Goal: Task Accomplishment & Management: Complete application form

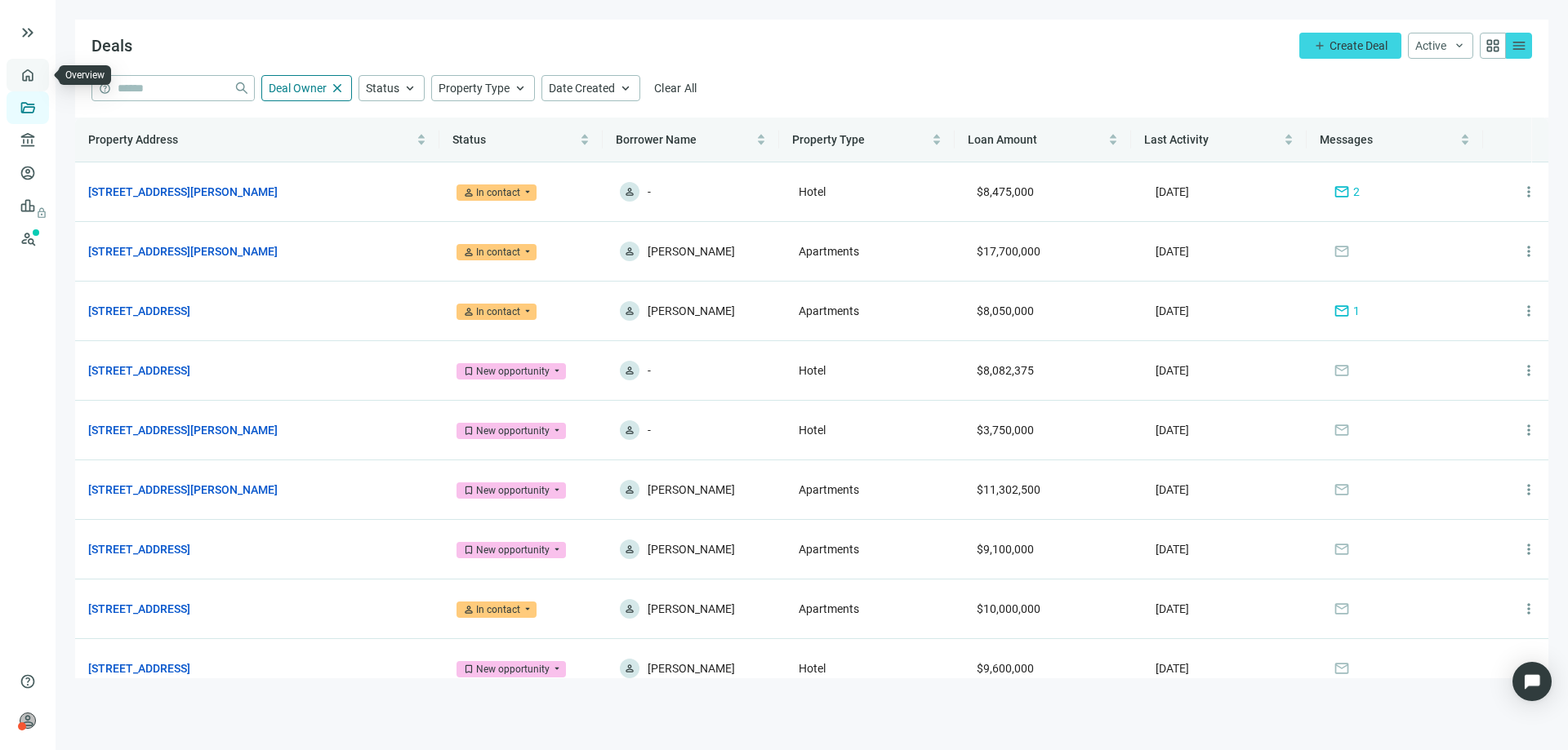
click at [41, 71] on link "Overview" at bounding box center [65, 75] width 48 height 13
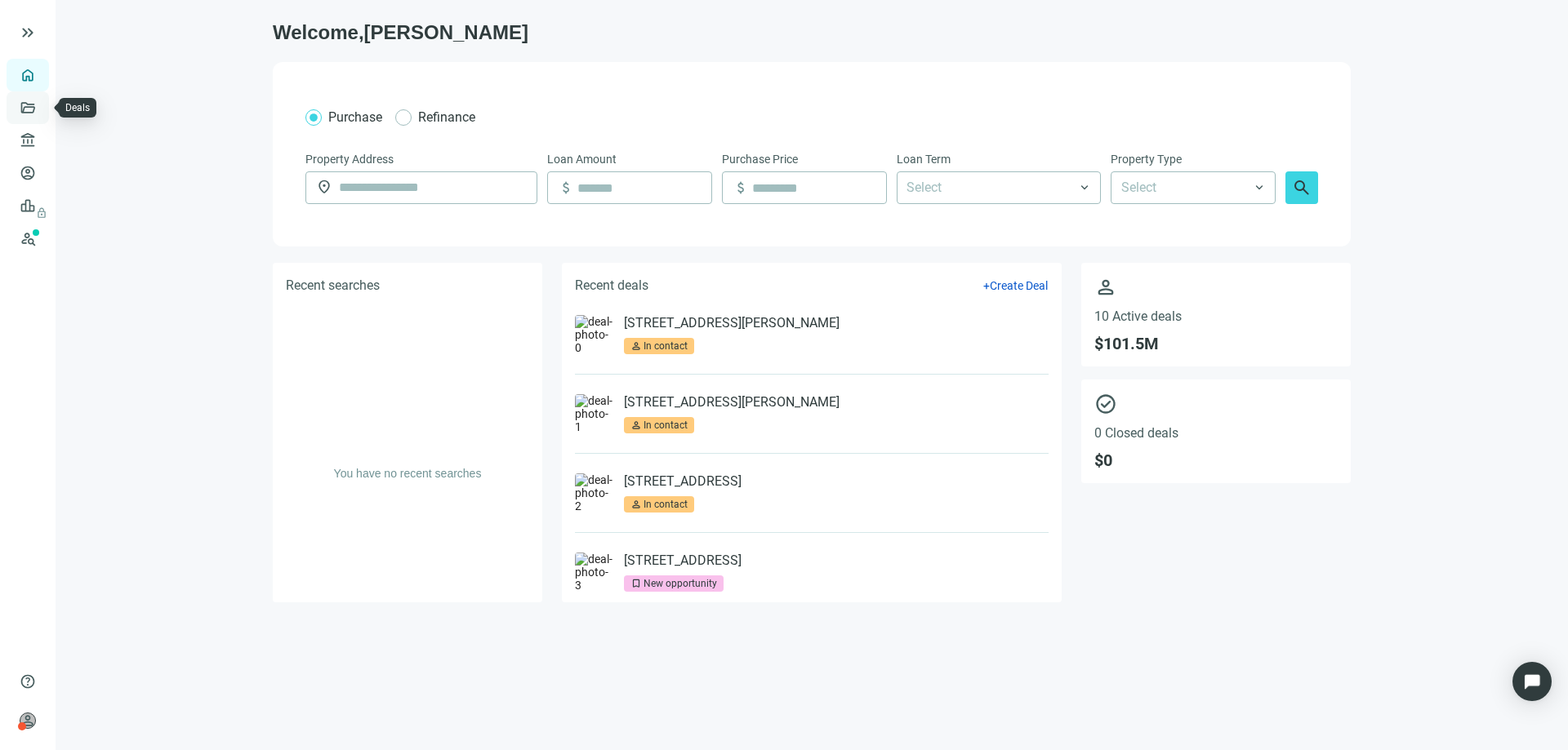
click at [41, 107] on link "Deals" at bounding box center [55, 107] width 29 height 13
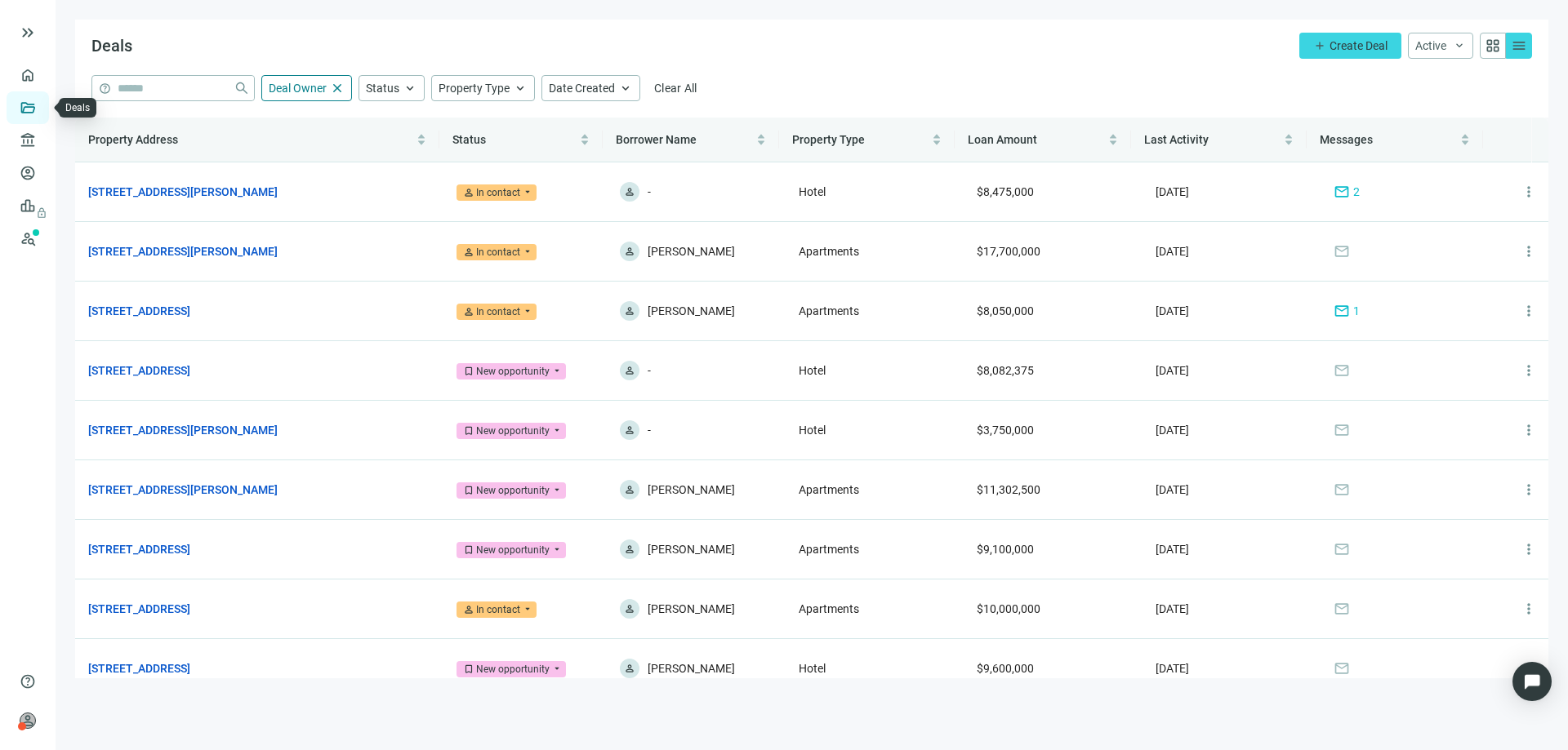
click at [41, 109] on link "Deals" at bounding box center [55, 107] width 29 height 13
click at [41, 141] on link "Lenders" at bounding box center [63, 140] width 43 height 13
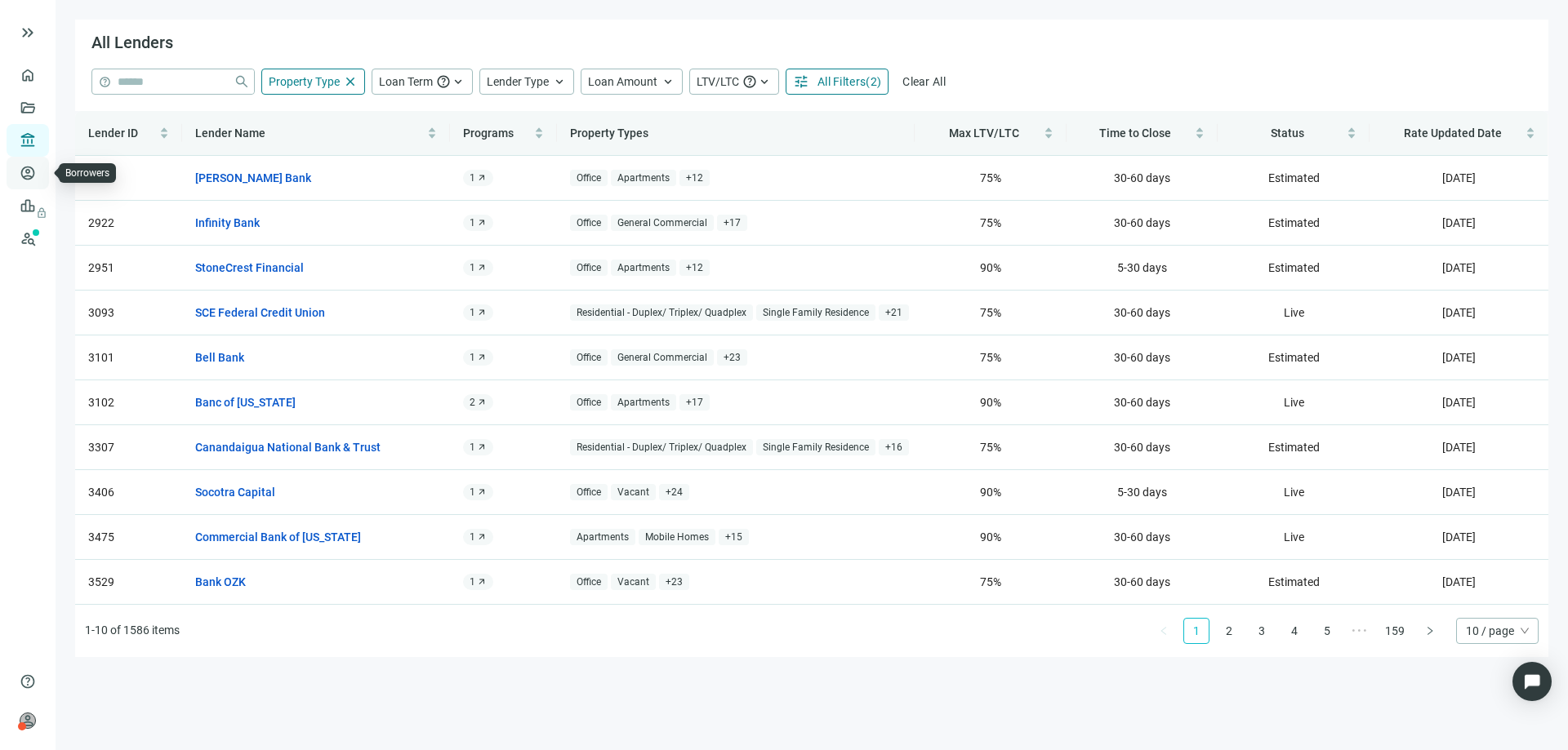
click at [41, 175] on link "Borrowers" at bounding box center [67, 172] width 53 height 13
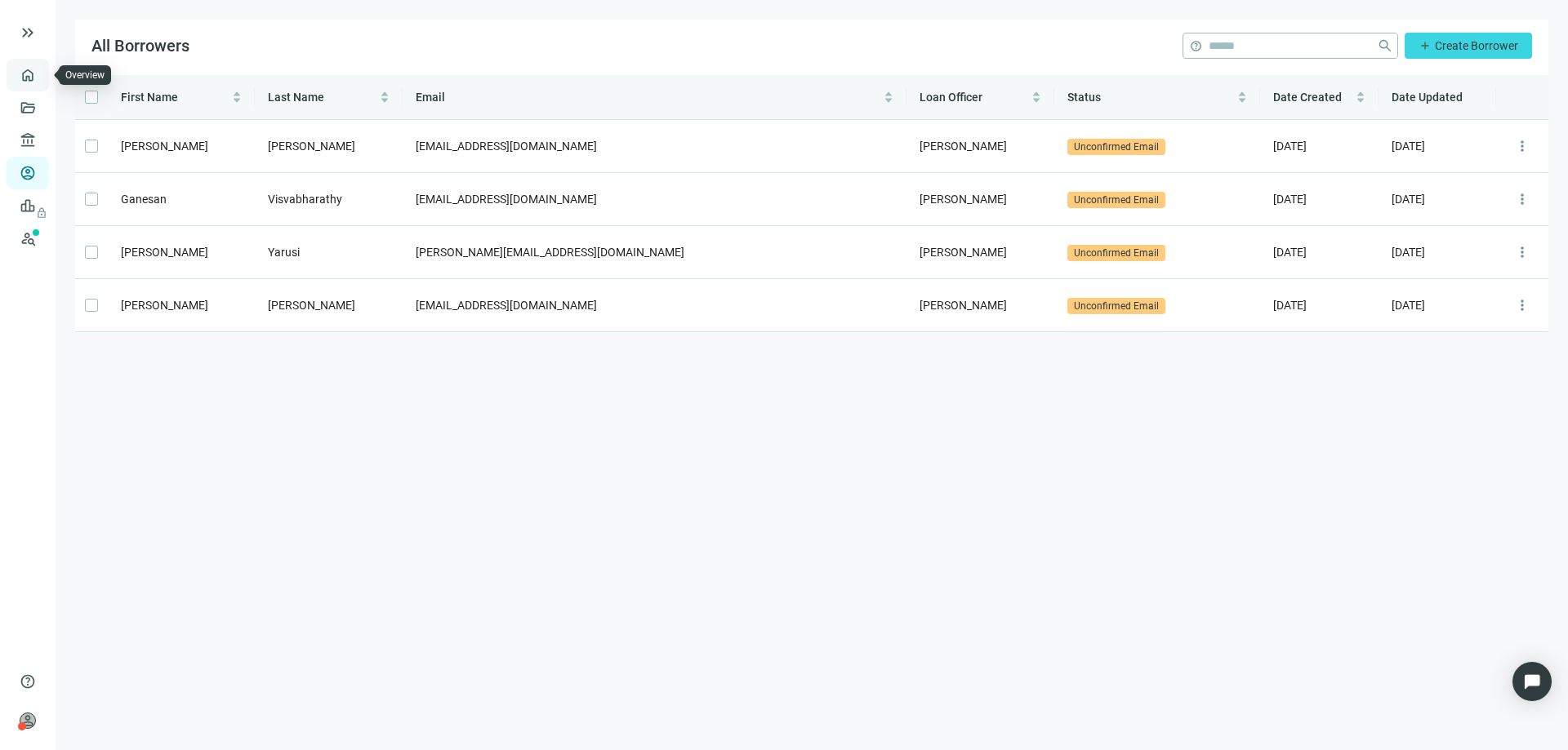
click at [41, 72] on link "Overview" at bounding box center [65, 75] width 48 height 13
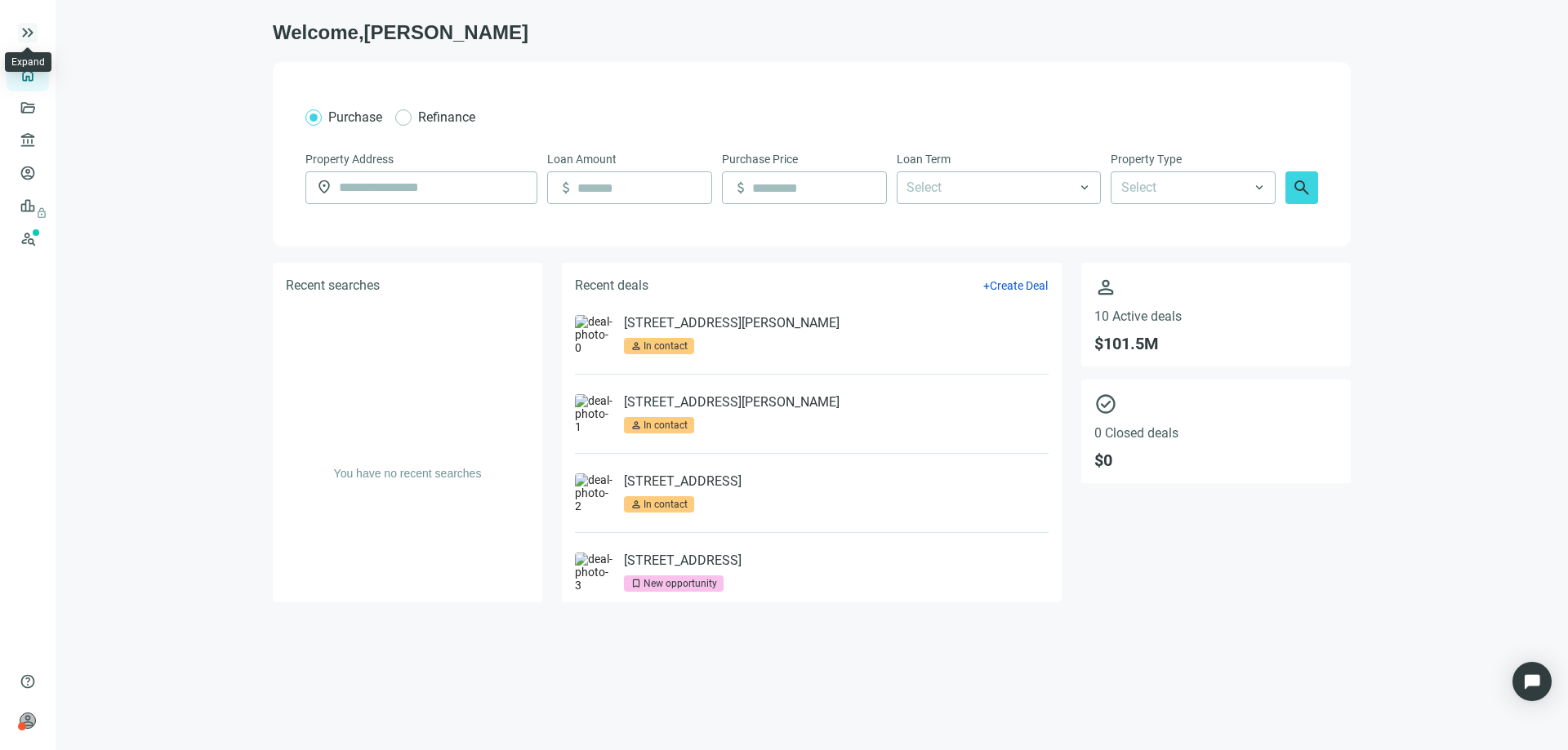
click at [32, 38] on span "keyboard_double_arrow_right" at bounding box center [28, 33] width 20 height 20
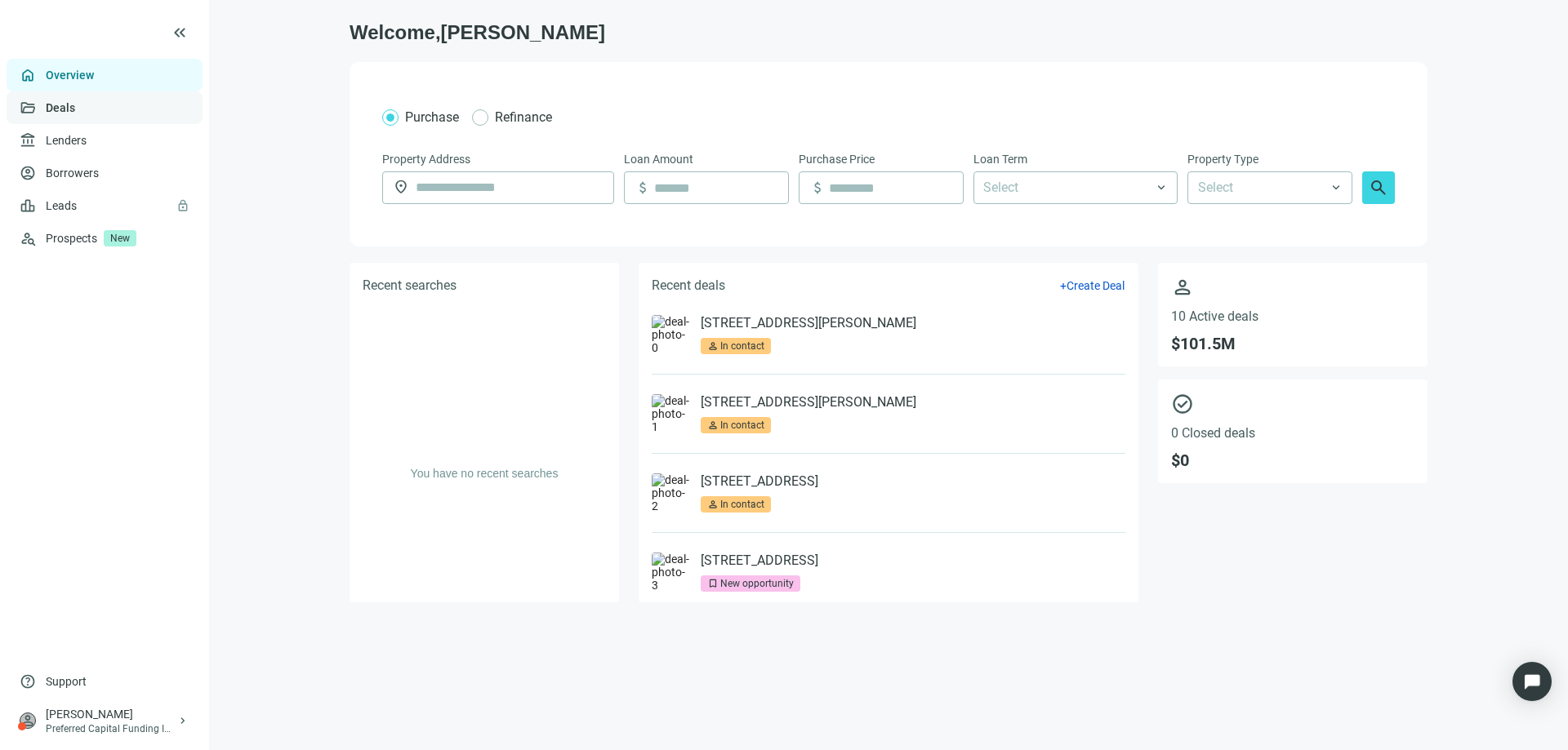
click at [66, 114] on link "Deals" at bounding box center [60, 107] width 29 height 13
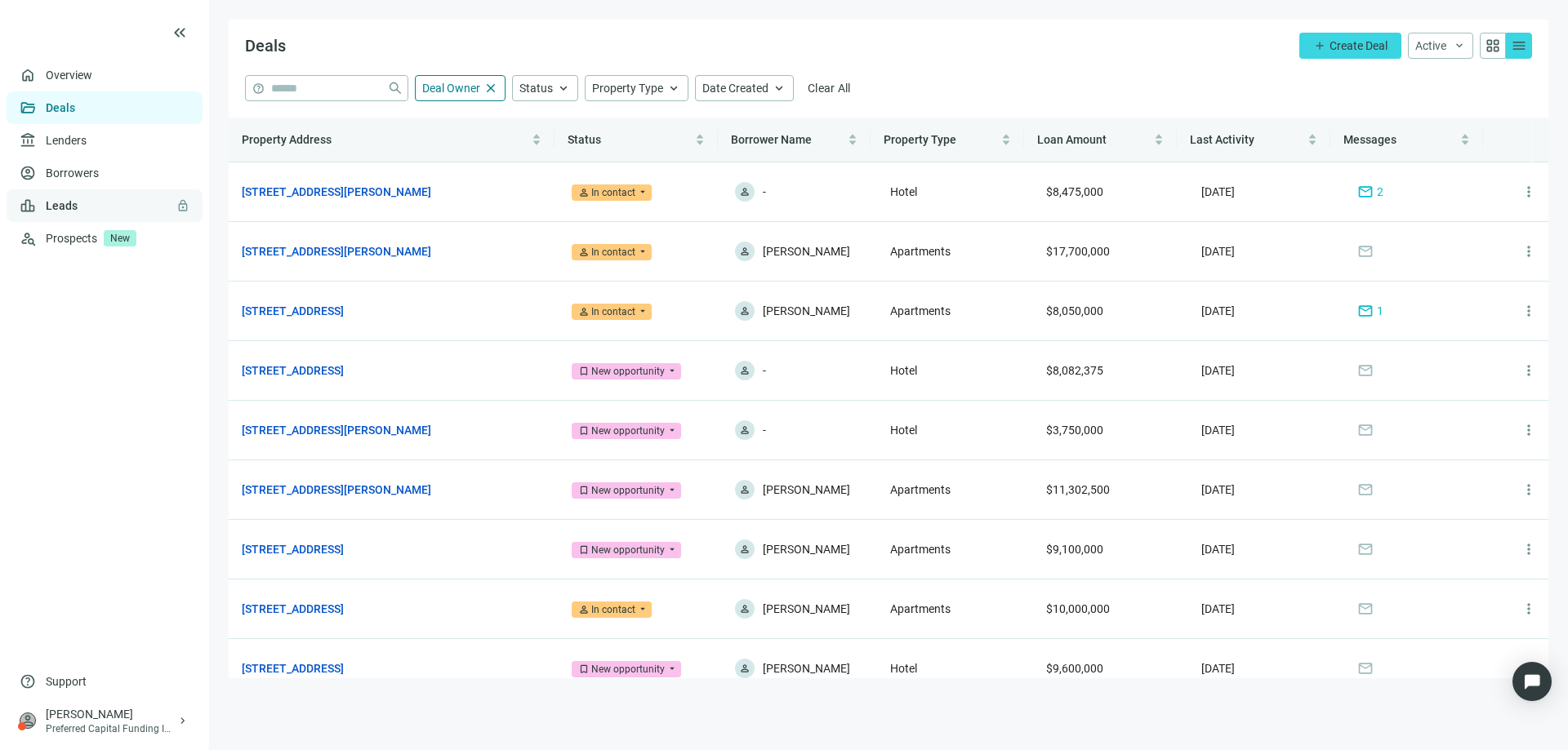
click at [66, 201] on link "Leads lock" at bounding box center [62, 205] width 32 height 13
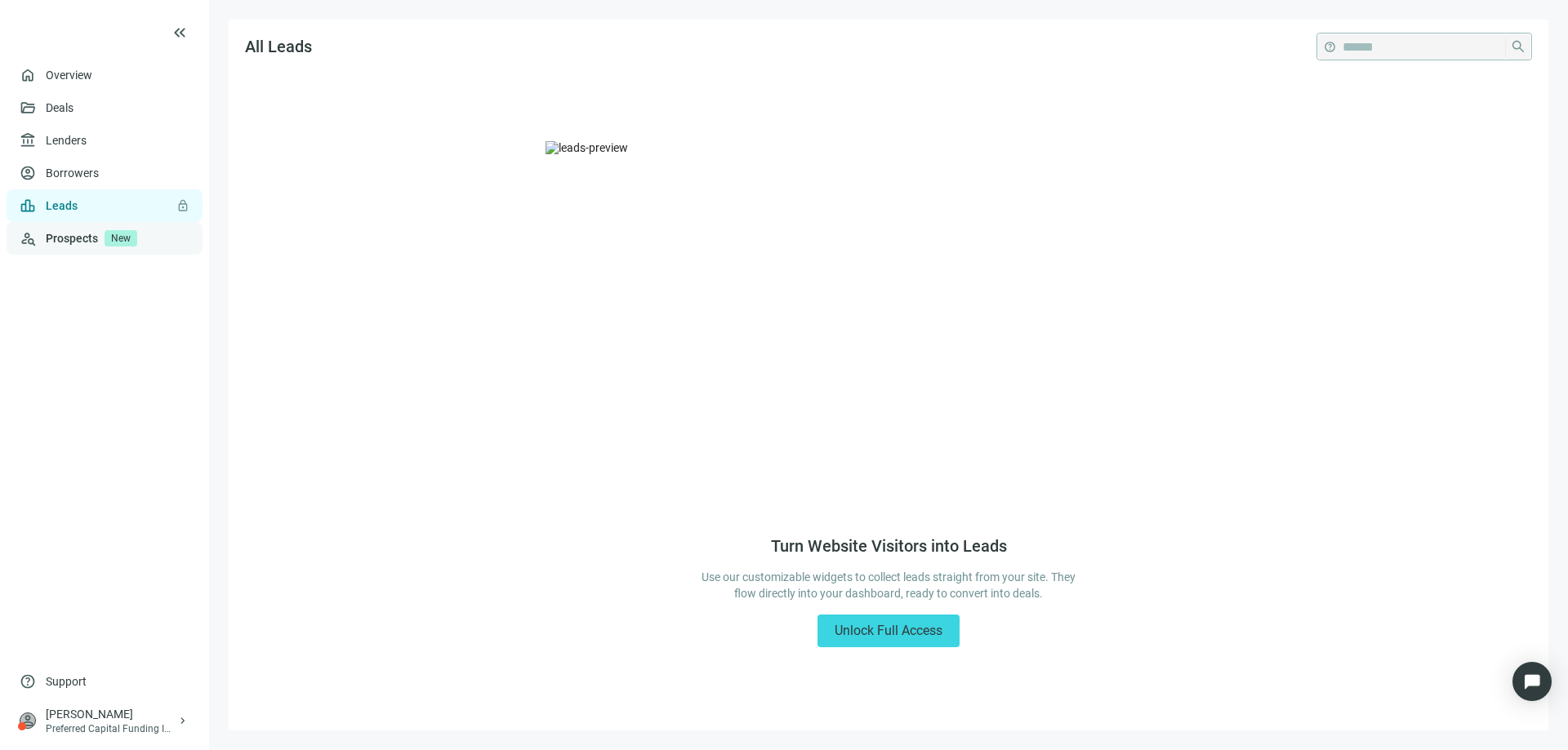
click at [67, 237] on link "Prospects New" at bounding box center [117, 238] width 144 height 33
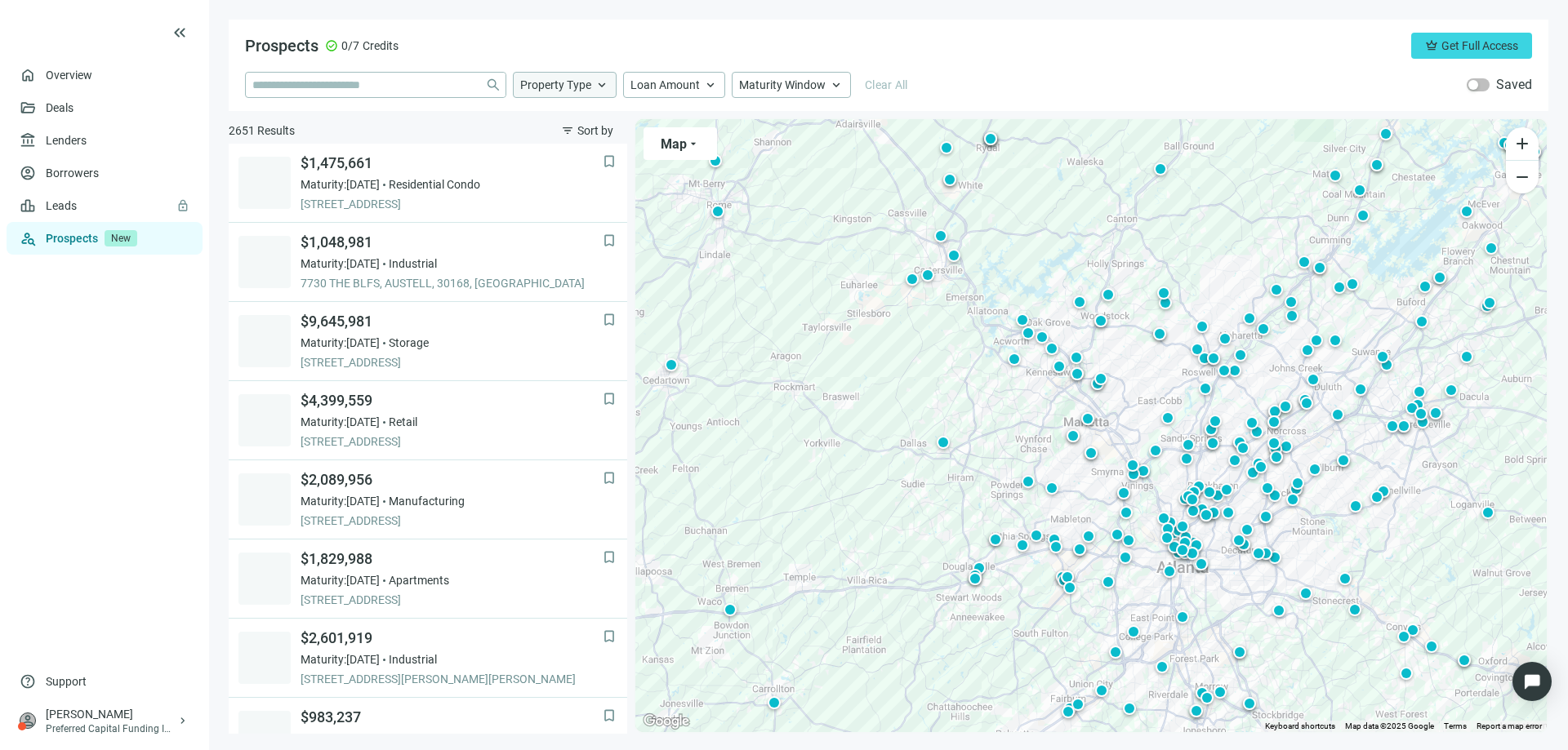
click at [604, 79] on span "keyboard_arrow_up" at bounding box center [601, 85] width 14 height 14
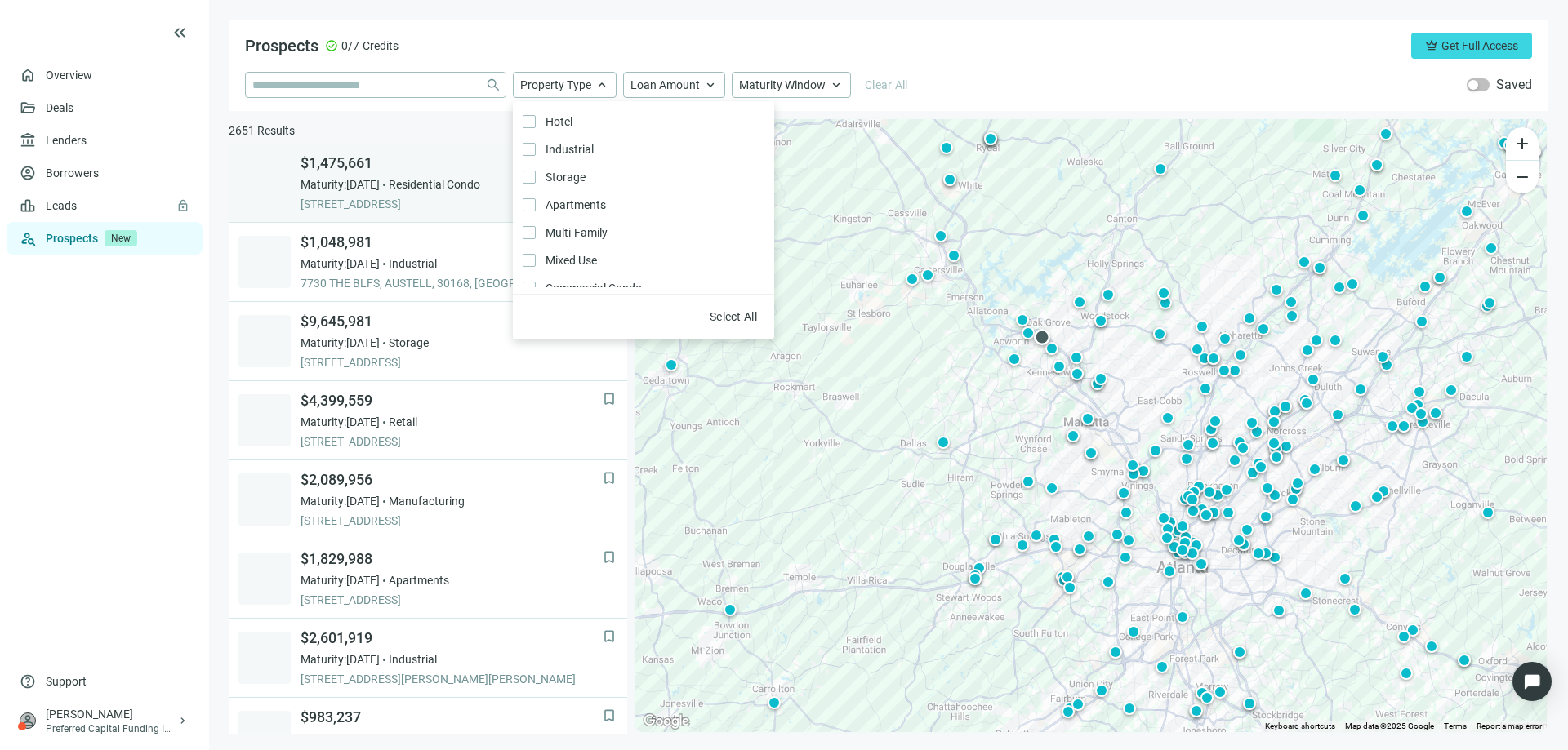
click at [484, 148] on link "bookmark $1,475,661 Maturity: [DATE] Residential Condo [STREET_ADDRESS]" at bounding box center [428, 183] width 398 height 79
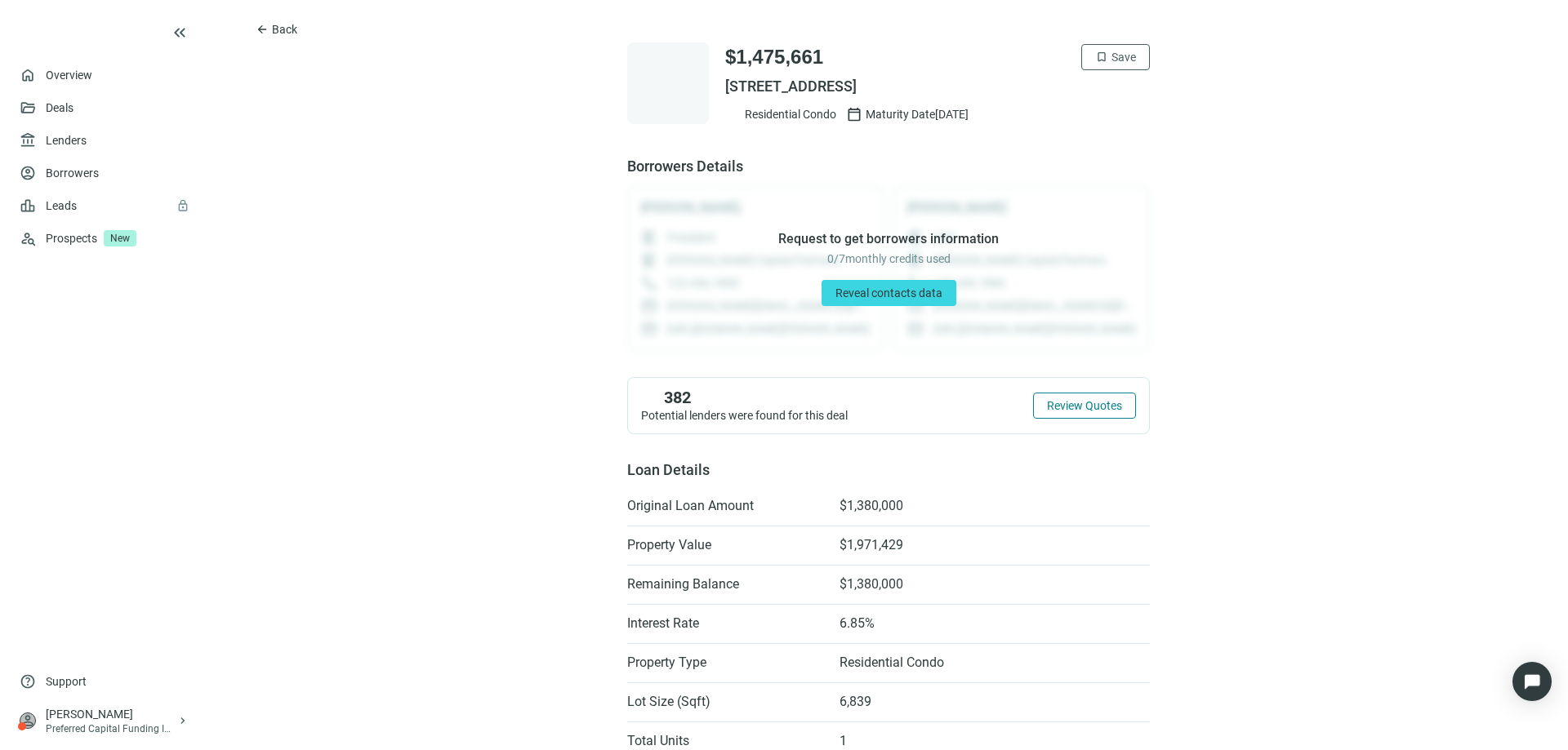
click at [1068, 403] on span "Review Quotes" at bounding box center [1085, 405] width 75 height 13
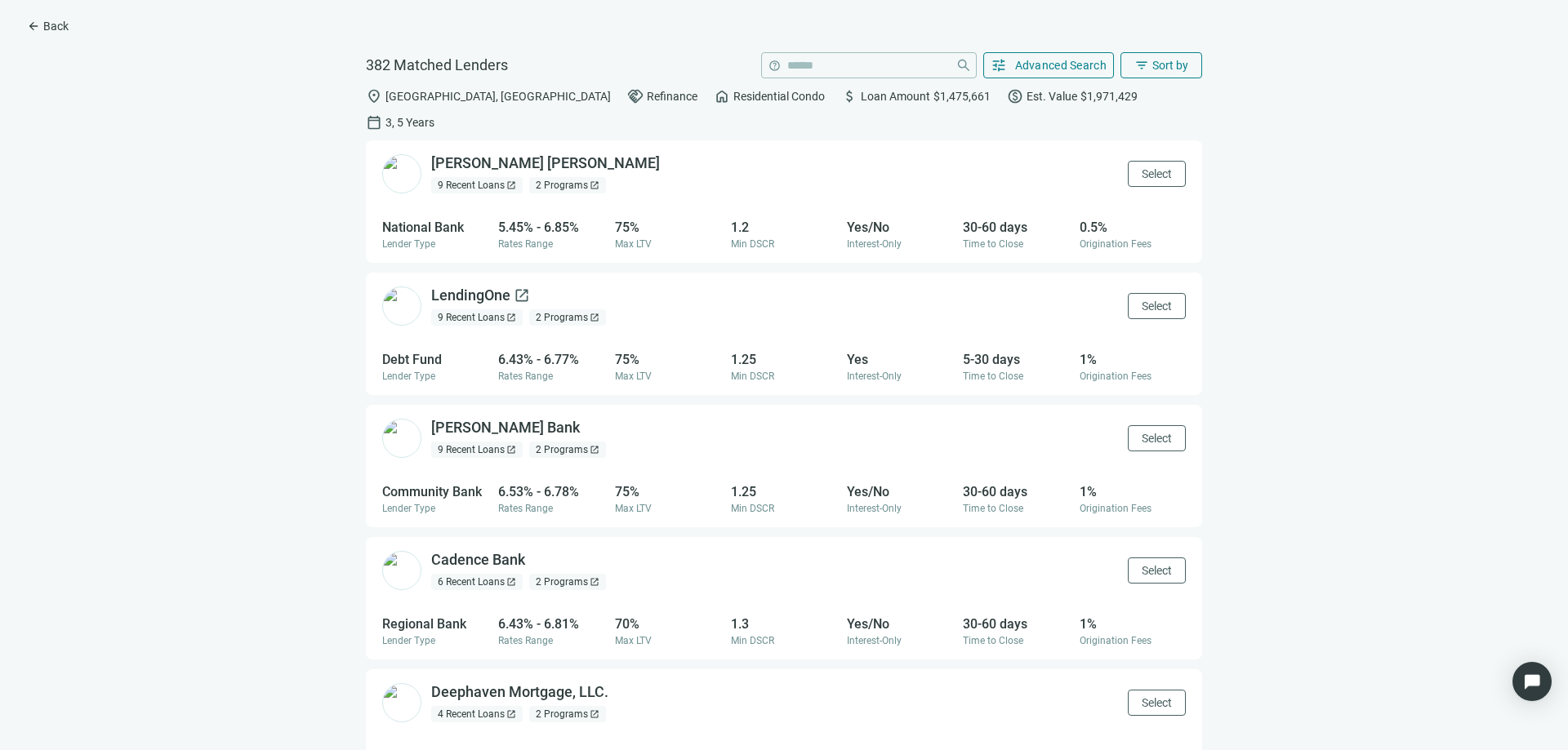
click at [450, 286] on div "LendingOne open_in_new" at bounding box center [481, 296] width 99 height 21
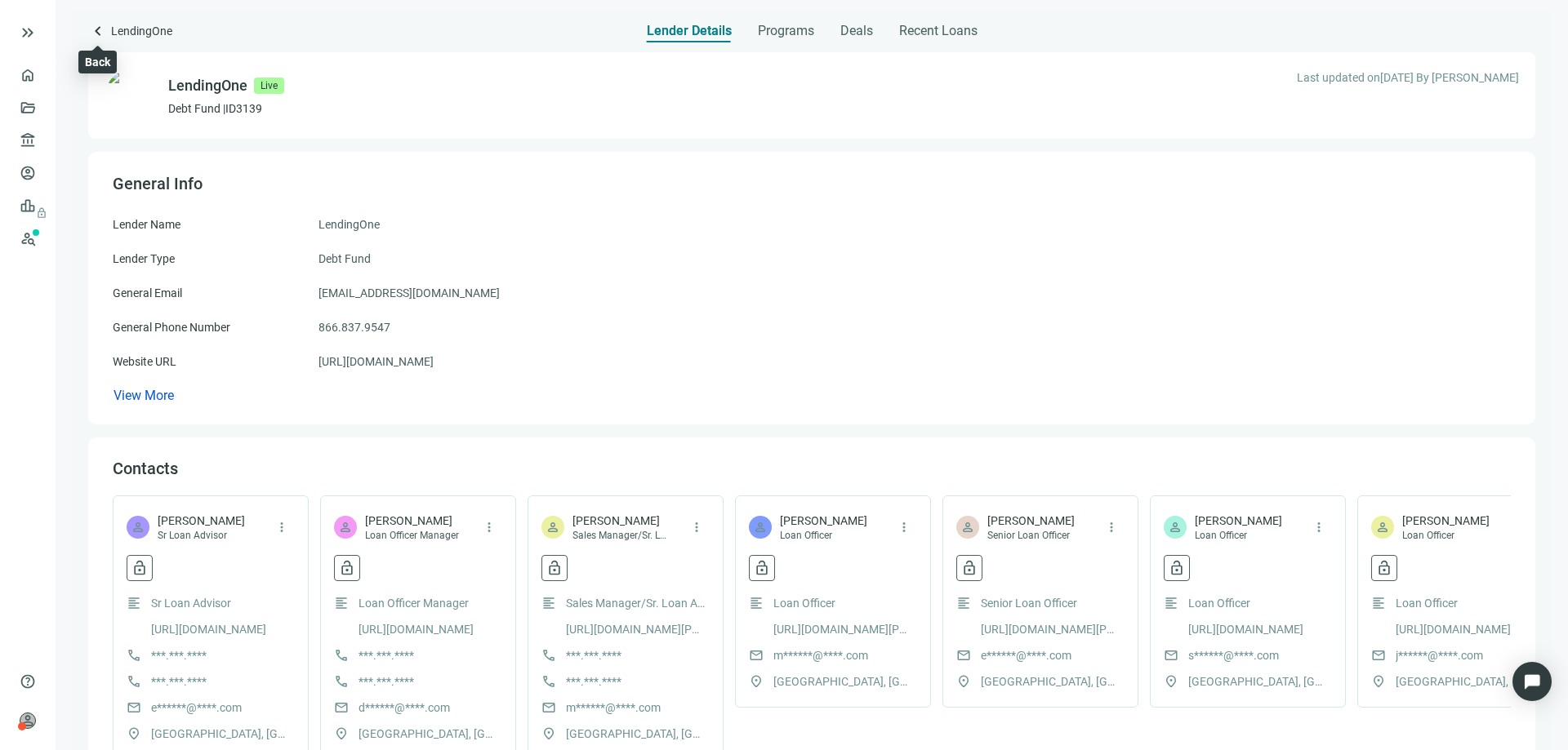
click at [99, 27] on span "keyboard_arrow_left" at bounding box center [98, 31] width 20 height 20
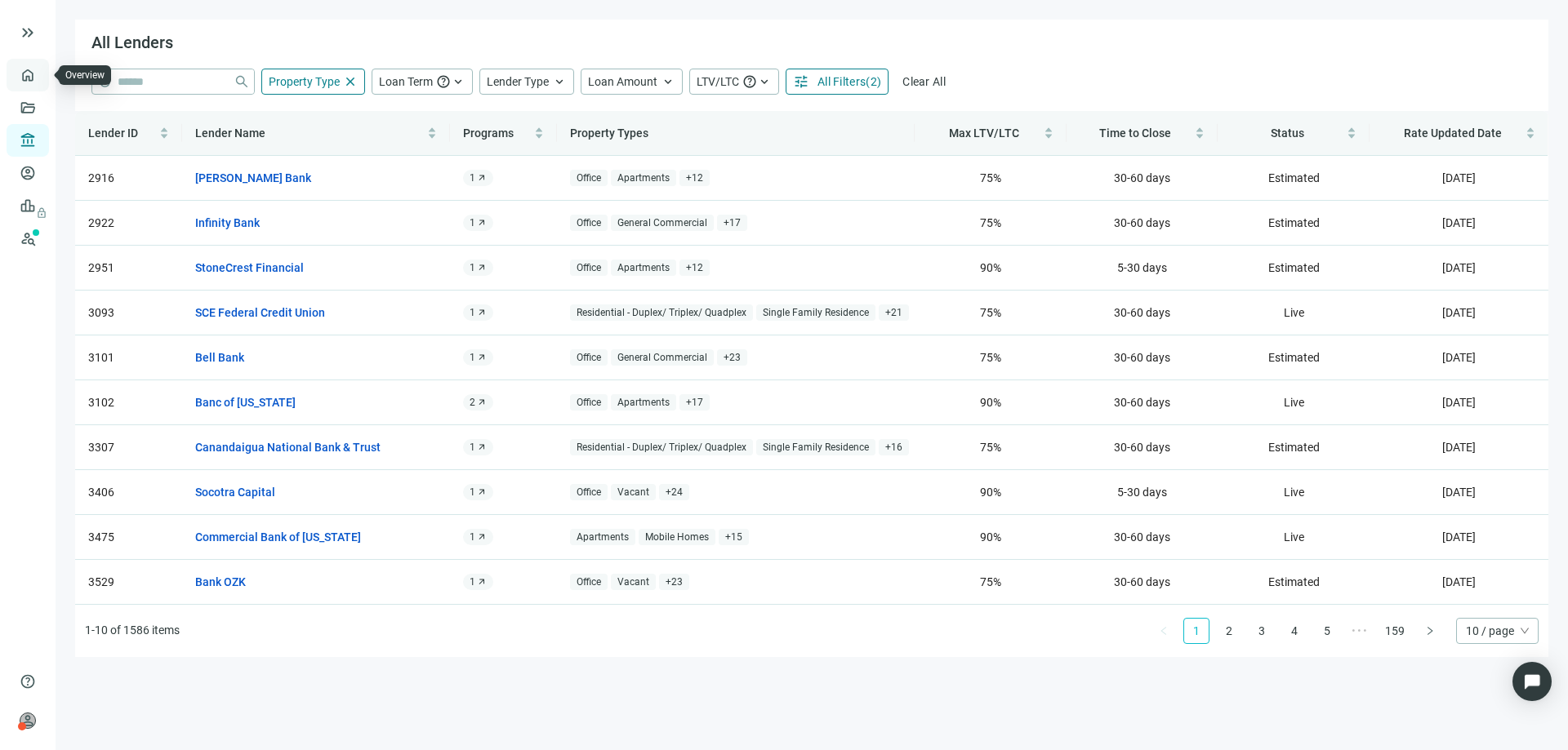
click at [41, 77] on link "Overview" at bounding box center [65, 75] width 48 height 13
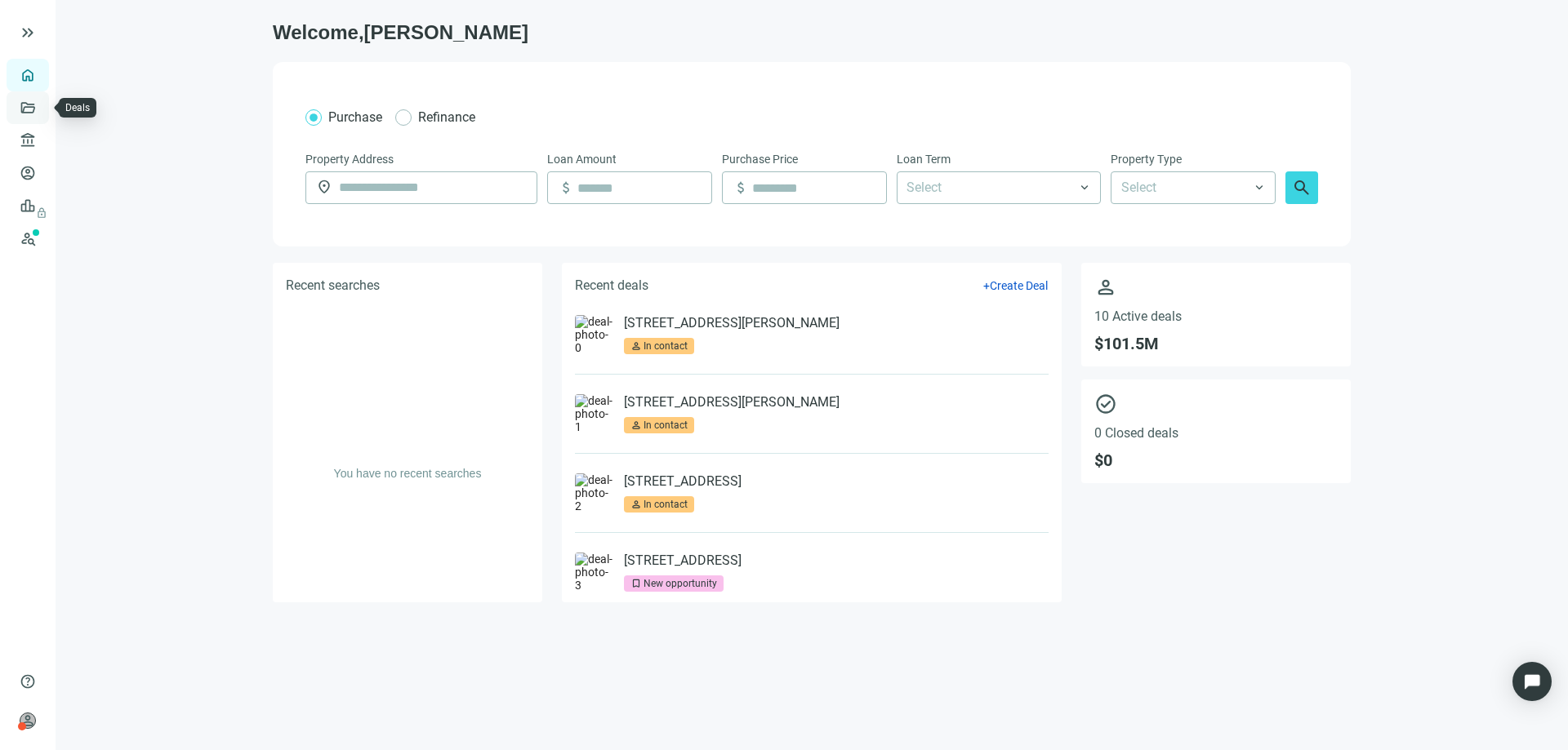
click at [41, 114] on link "Deals" at bounding box center [55, 107] width 29 height 13
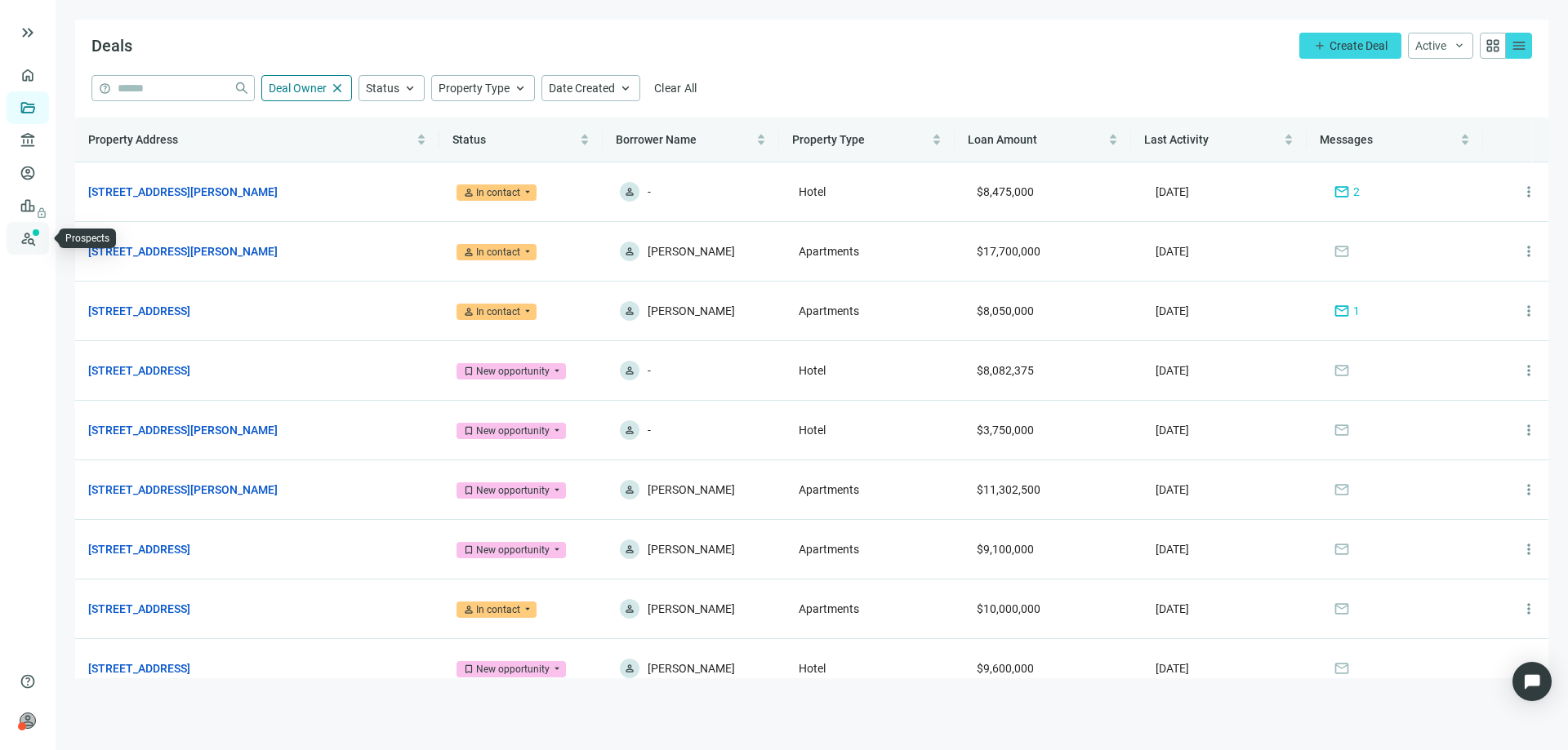
click at [41, 230] on link "Prospects New" at bounding box center [67, 238] width 52 height 33
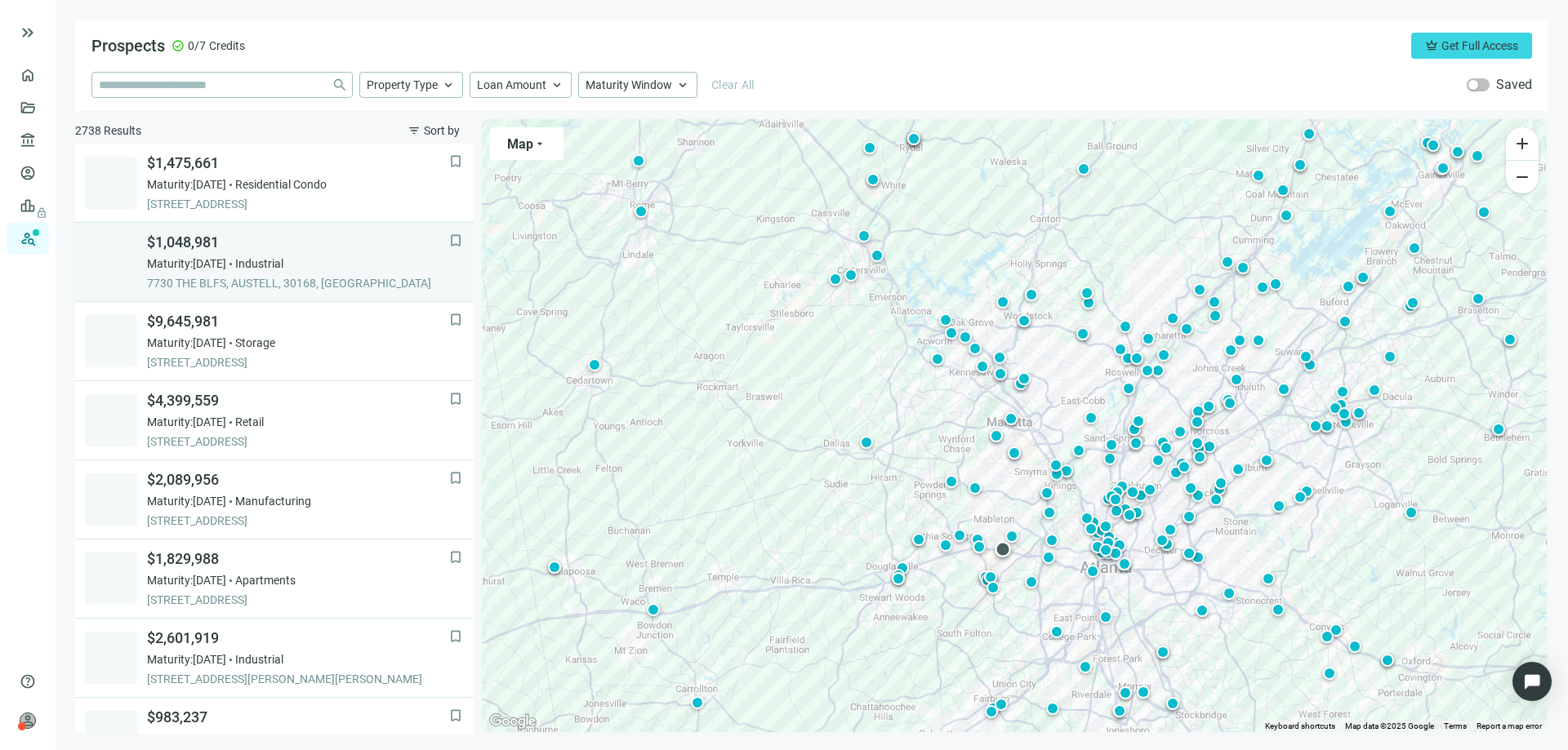
click at [334, 251] on span "$1,048,981" at bounding box center [298, 242] width 302 height 20
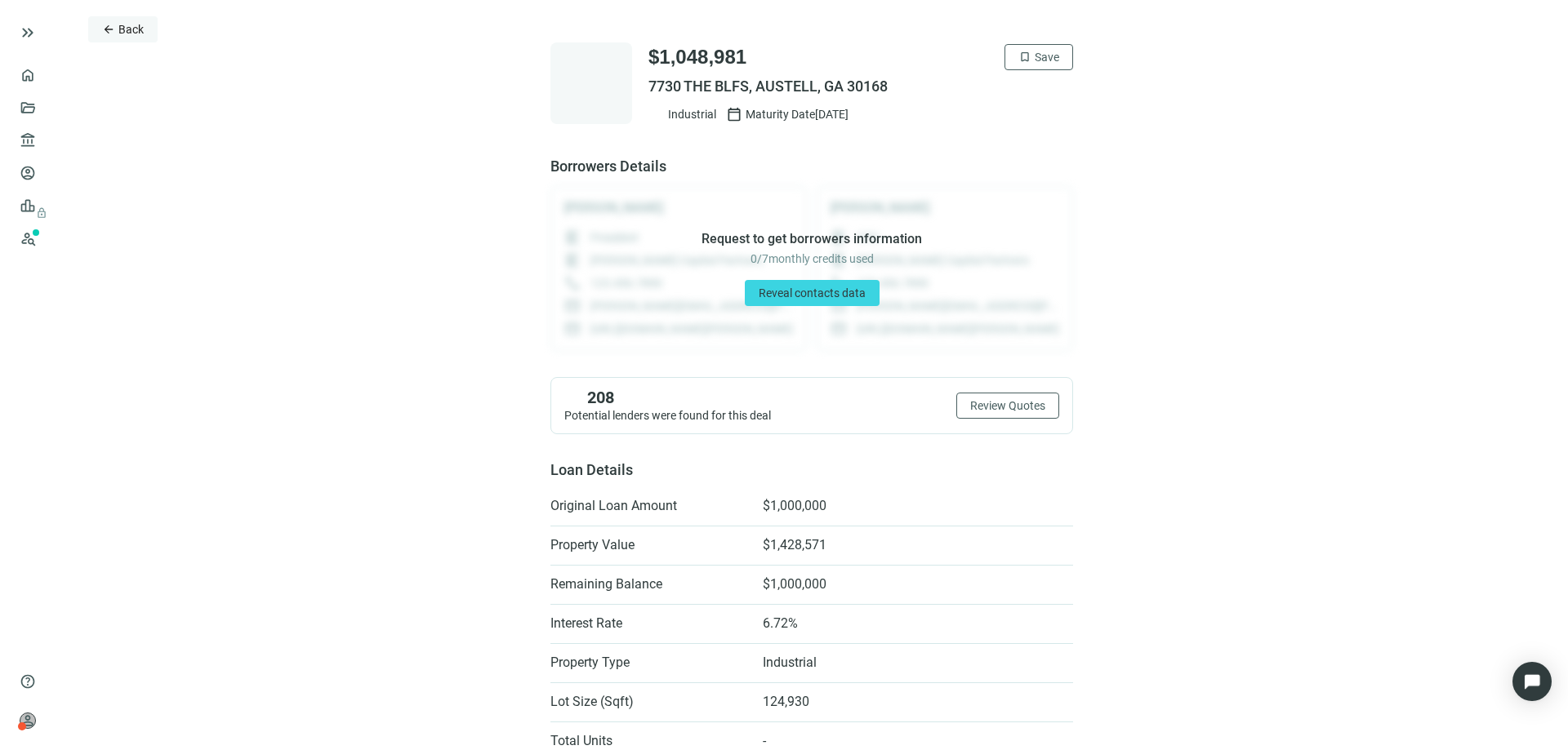
click at [118, 29] on button "arrow_back Back" at bounding box center [123, 29] width 70 height 26
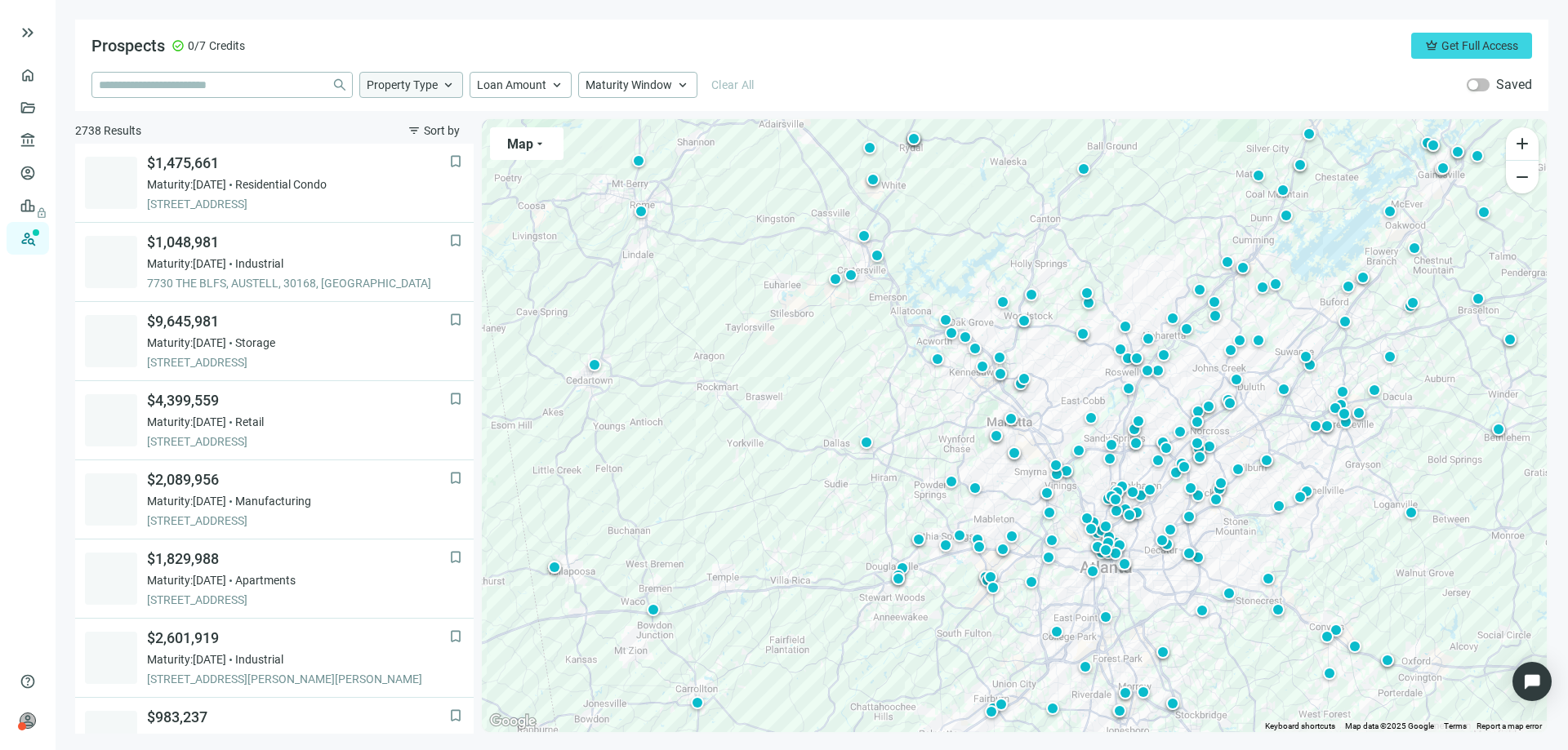
click at [446, 82] on span "keyboard_arrow_up" at bounding box center [448, 85] width 14 height 14
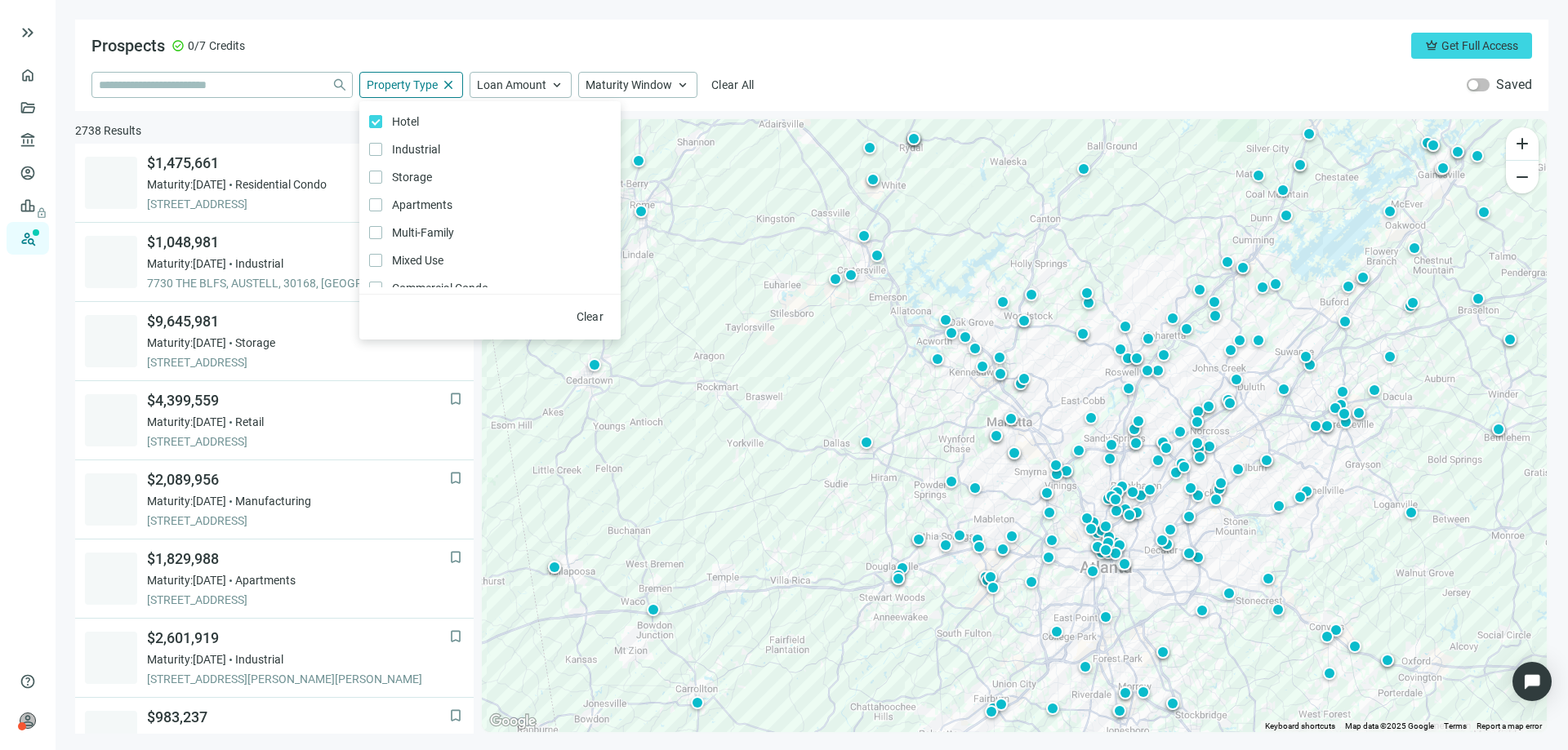
click at [806, 56] on div "Prospects check_circle 0/7 Credits crown Get Full Access" at bounding box center [811, 46] width 1440 height 26
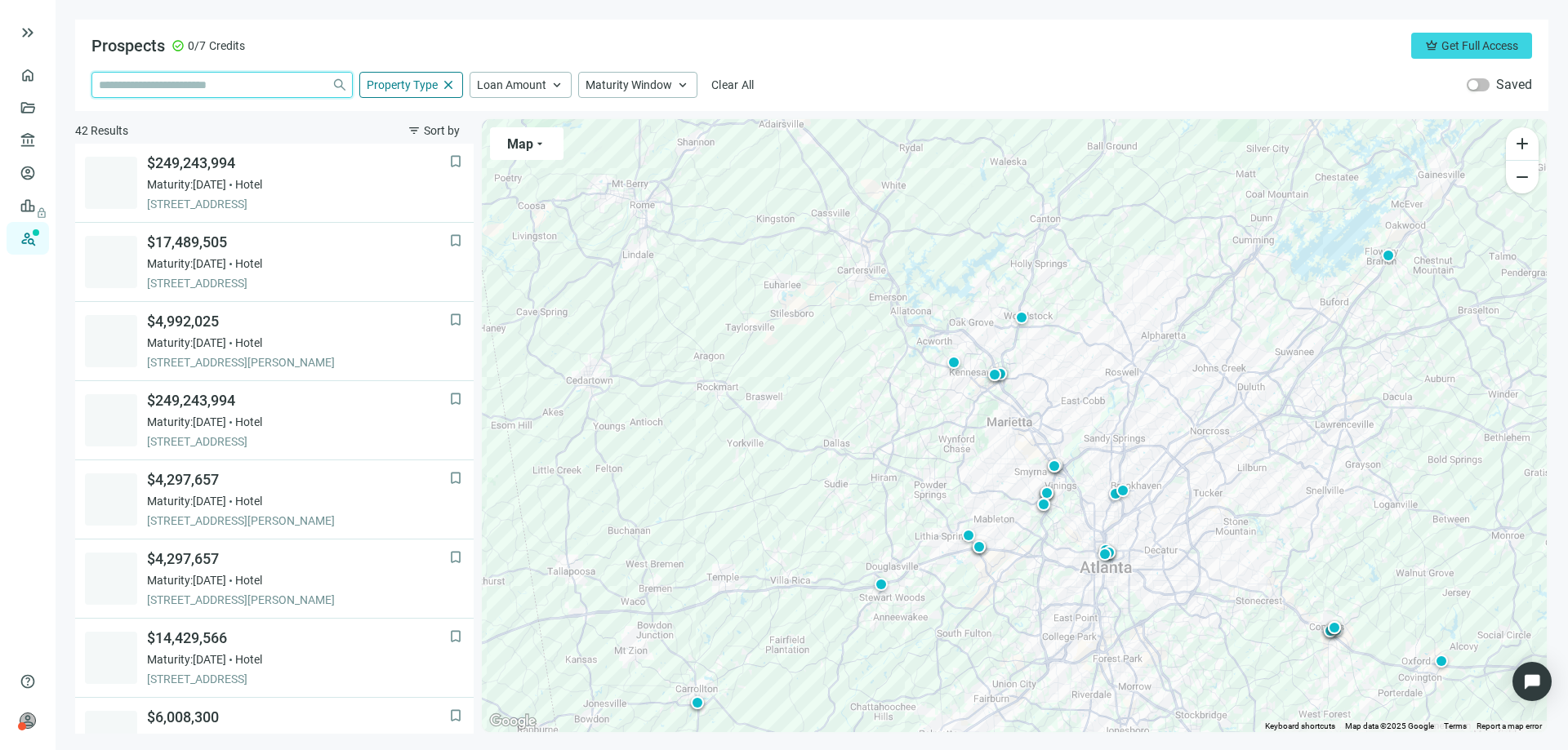
click at [174, 93] on input "search" at bounding box center [212, 84] width 226 height 24
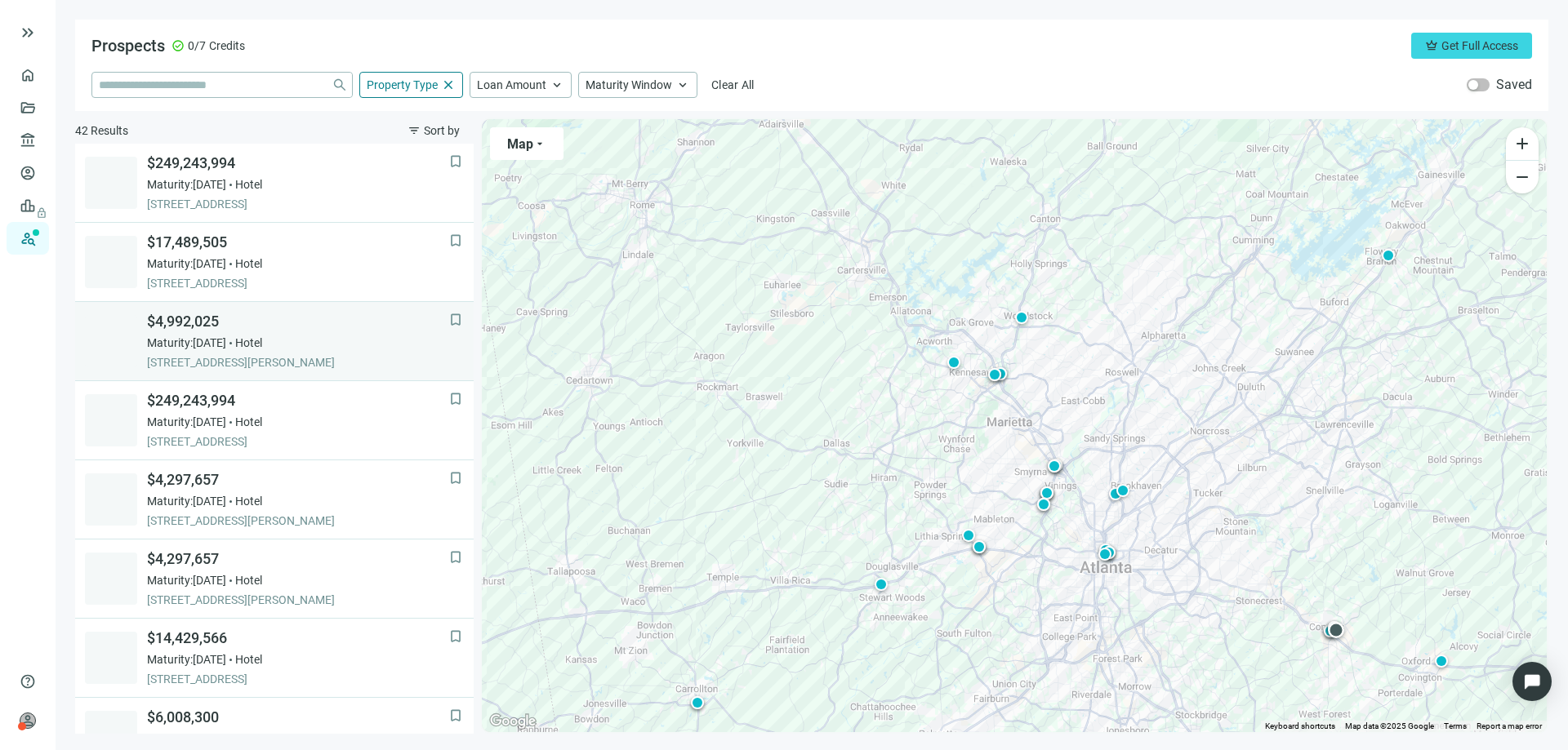
click at [175, 320] on span "$4,992,025" at bounding box center [298, 321] width 302 height 20
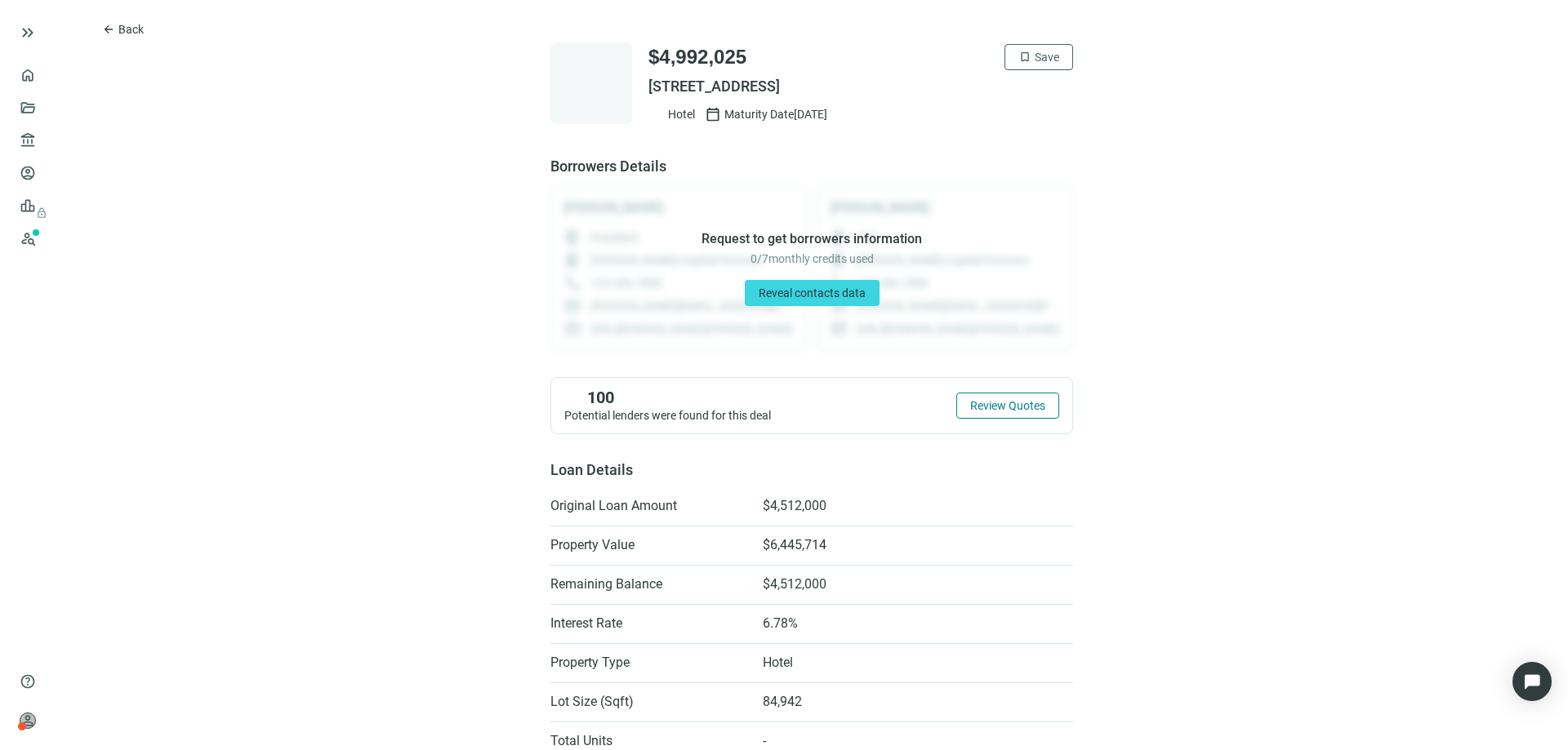
click at [996, 403] on span "Review Quotes" at bounding box center [1008, 405] width 75 height 13
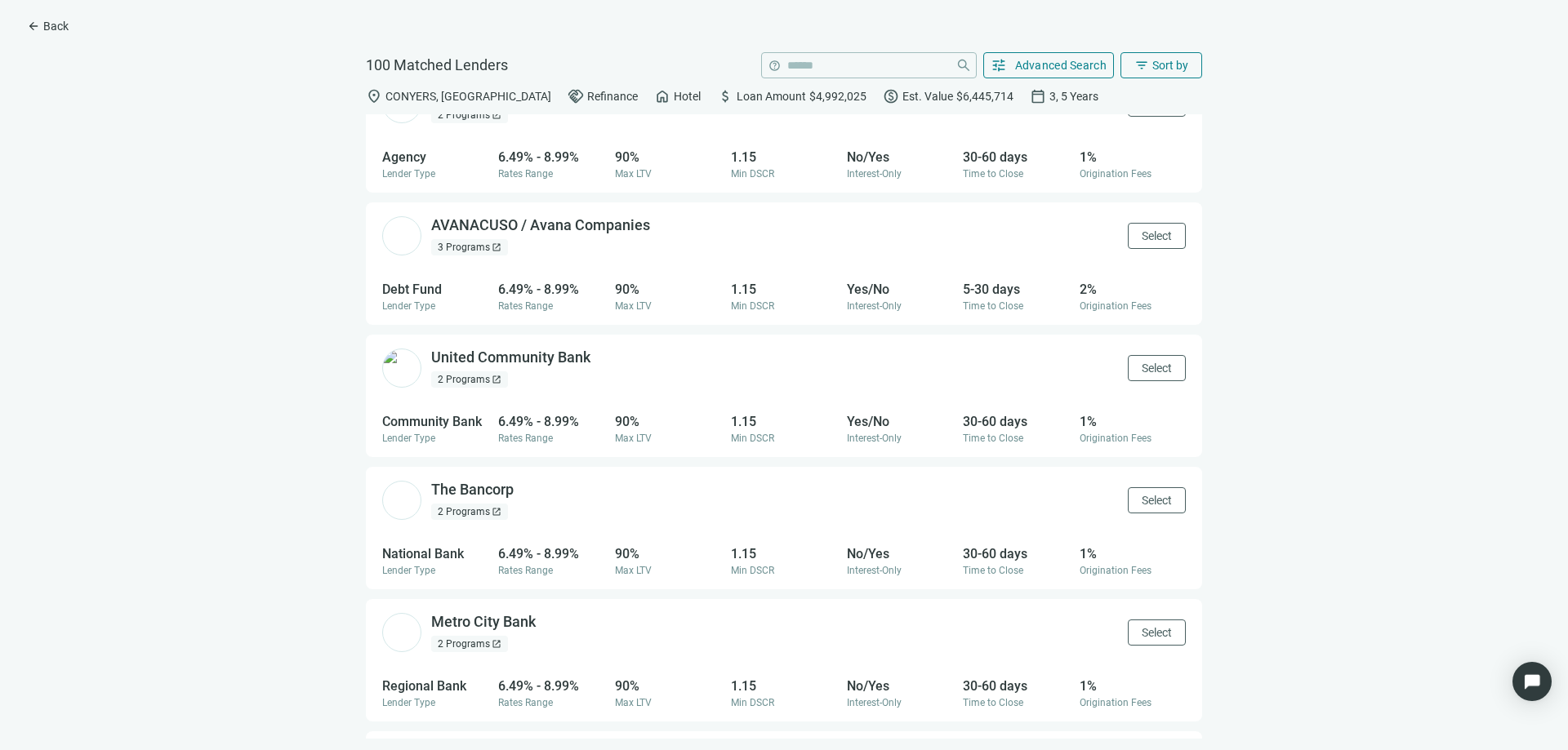
scroll to position [3707, 0]
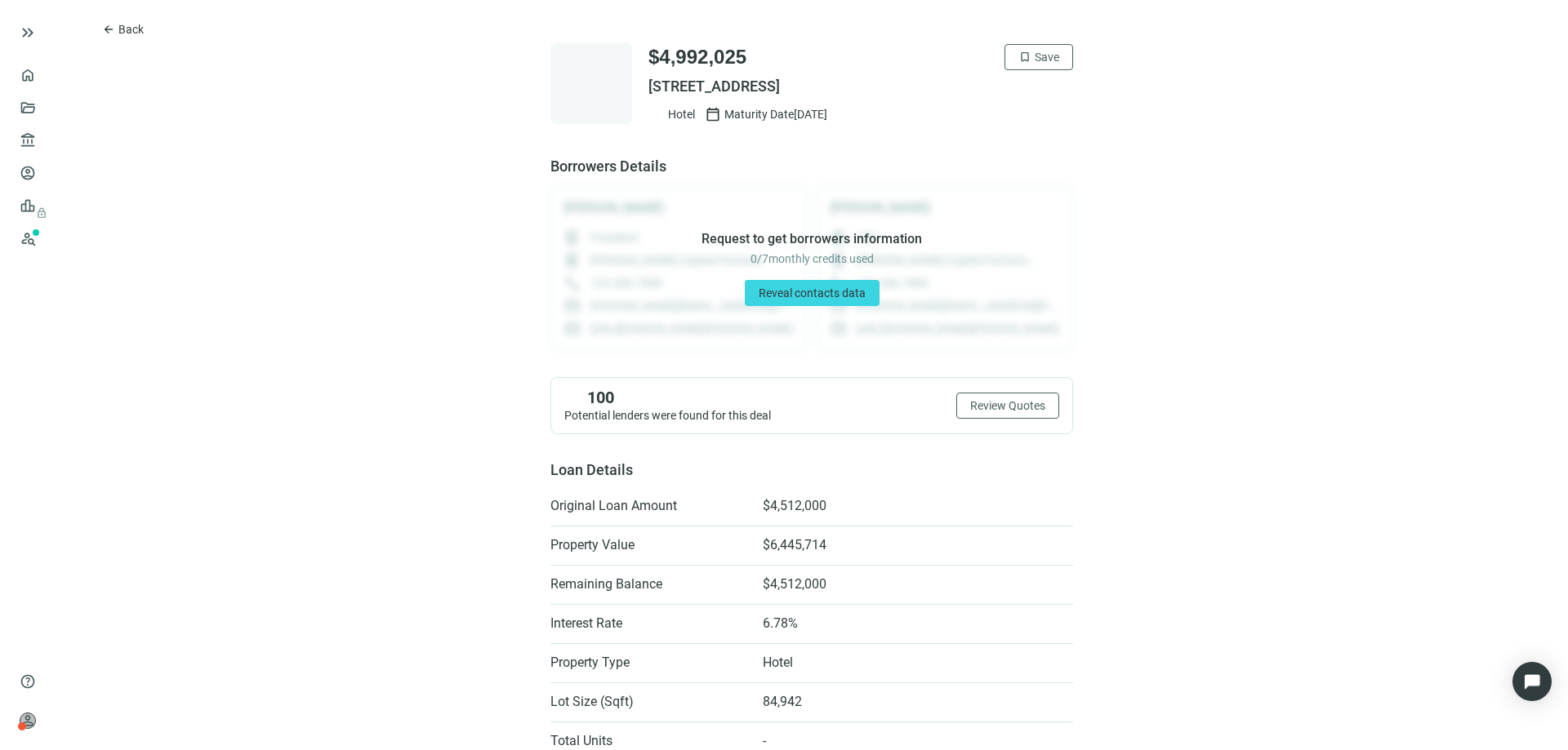
drag, startPoint x: 942, startPoint y: 79, endPoint x: 640, endPoint y: 86, distance: 302.1
click at [640, 86] on div "$4,992,025 bookmark Save 1340 DOGWOOD DR SE, CONYERS, GA 30013 Hotel calendar_t…" at bounding box center [811, 83] width 523 height 81
copy span "1340 DOGWOOD DR SE, CONYERS, GA 30013"
click at [106, 29] on span "arrow_back" at bounding box center [108, 29] width 13 height 13
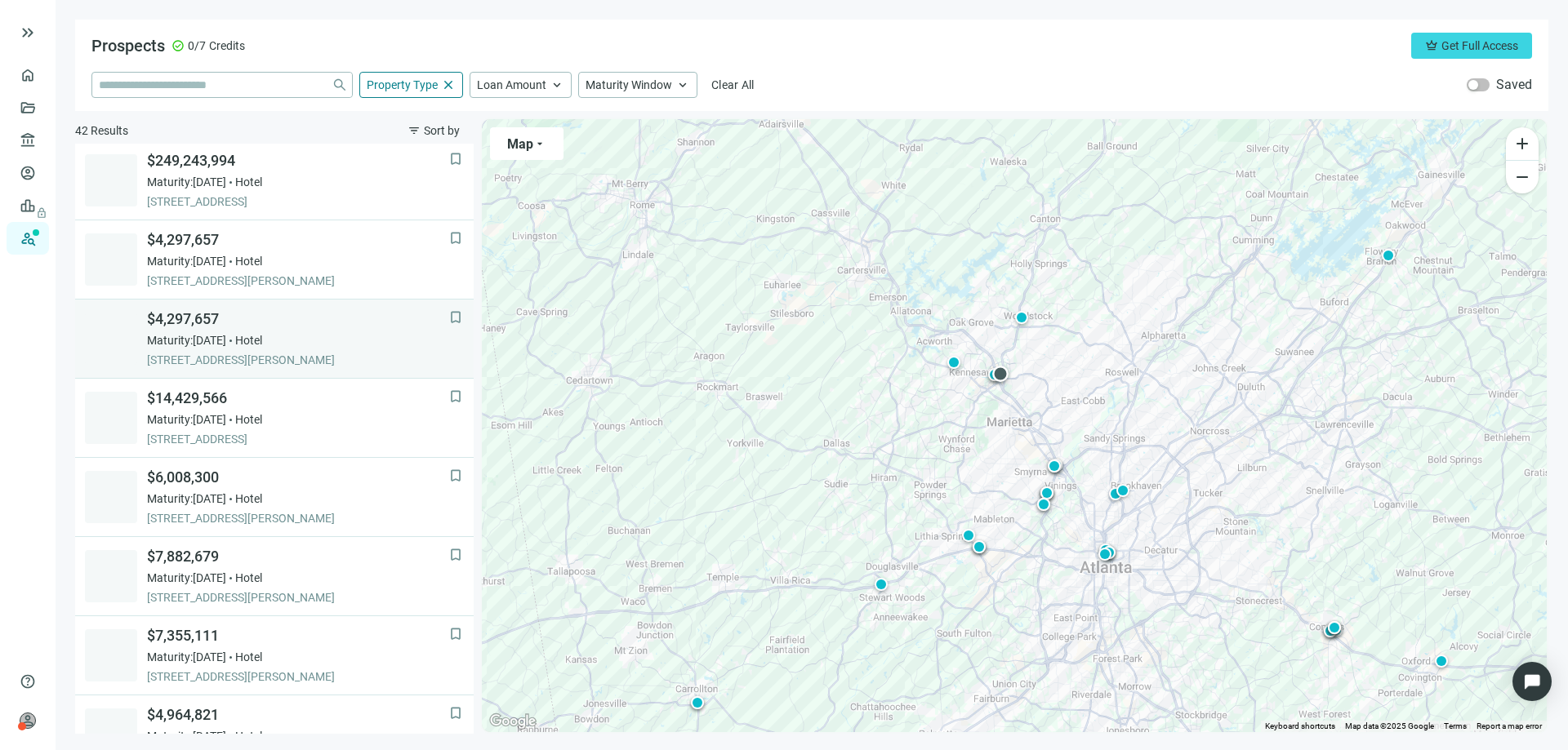
scroll to position [321, 0]
click at [196, 333] on span "Maturity: 12.31.2025" at bounding box center [186, 338] width 80 height 16
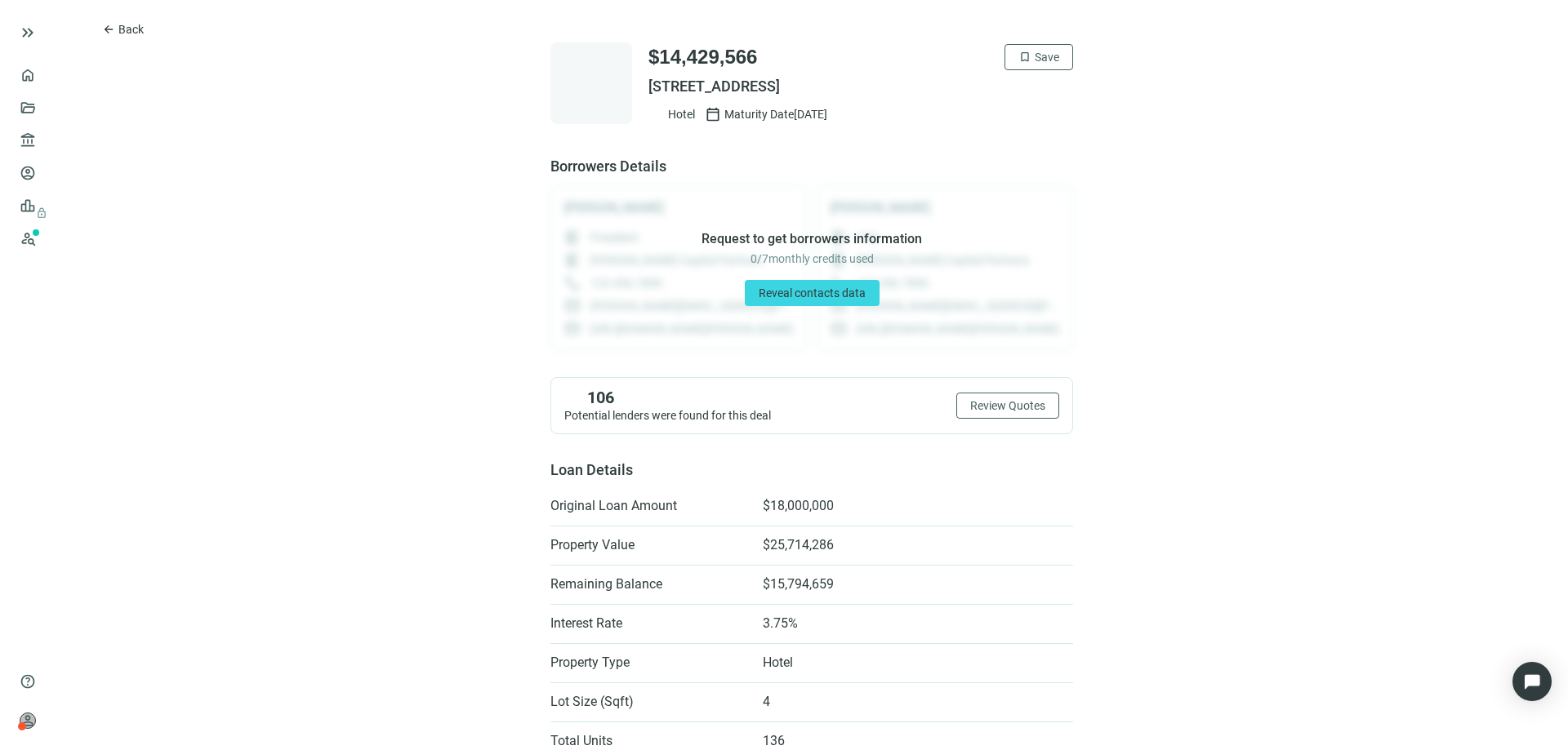
drag, startPoint x: 955, startPoint y: 86, endPoint x: 641, endPoint y: 84, distance: 314.0
click at [649, 84] on span "400 W PEACHTREE ST NW, ATLANTA, GA 30308" at bounding box center [860, 87] width 424 height 20
copy span "400 W PEACHTREE ST NW, ATLANTA, GA 30308"
click at [107, 30] on span "arrow_back" at bounding box center [108, 29] width 13 height 13
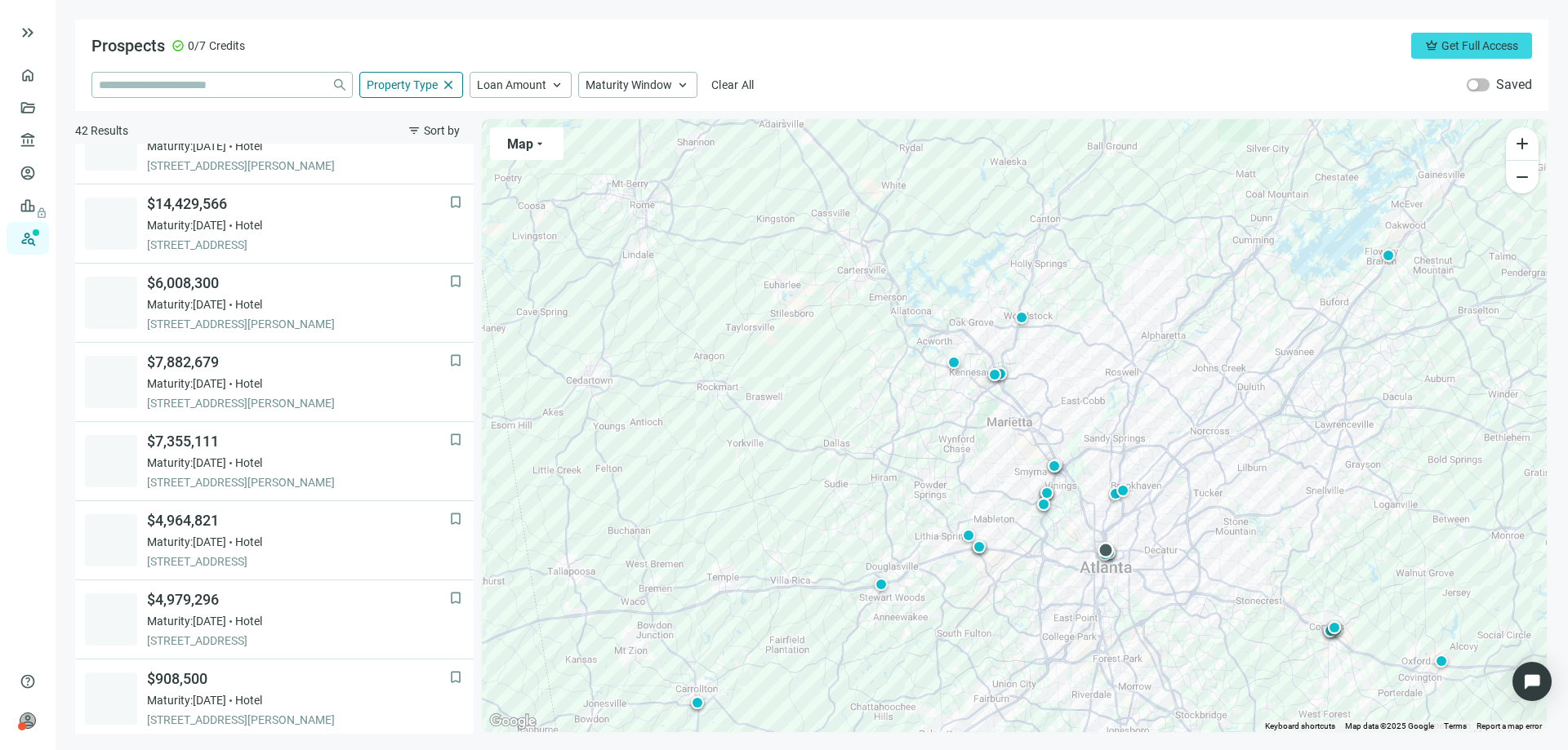
scroll to position [475, 0]
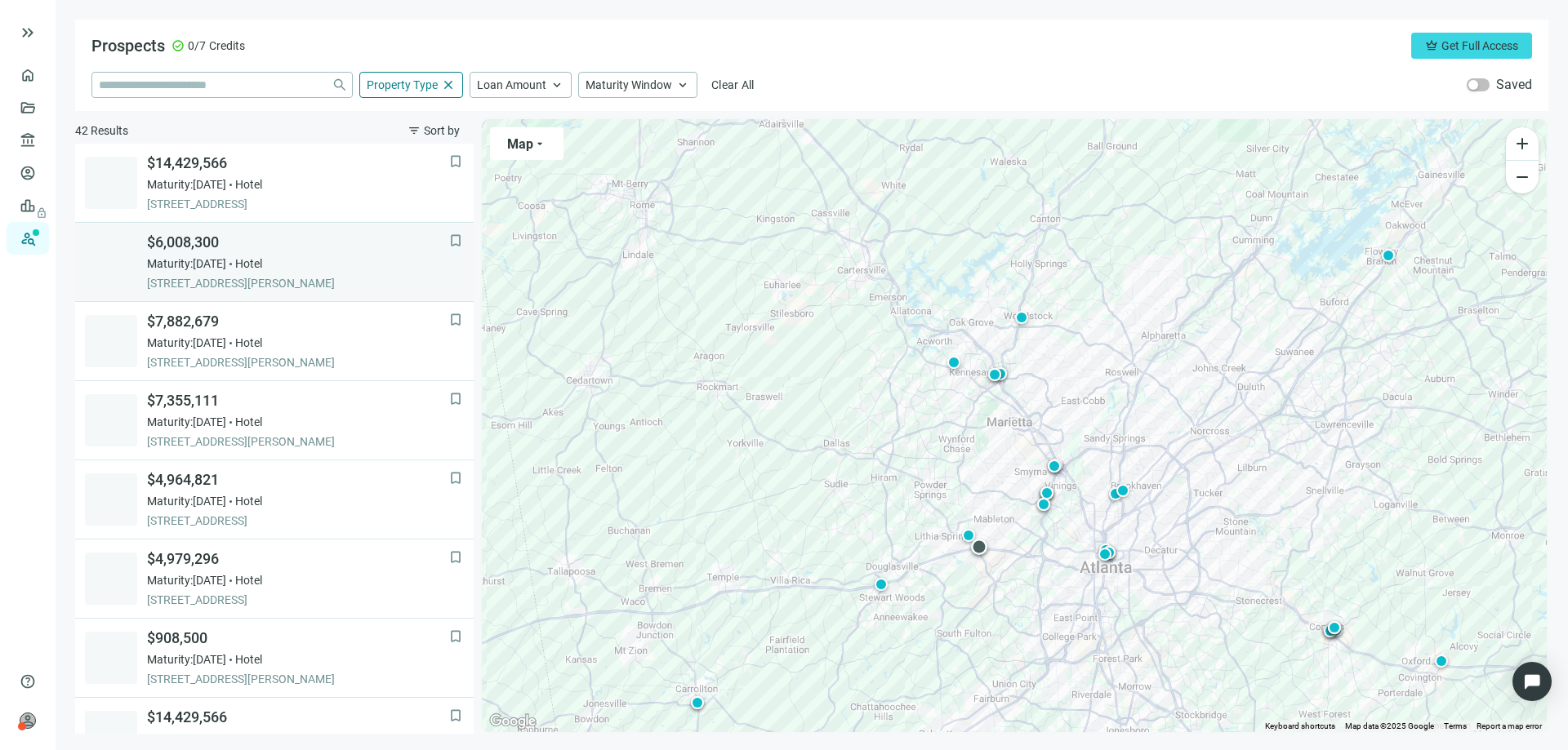
click at [209, 251] on span "$6,008,300" at bounding box center [298, 242] width 302 height 20
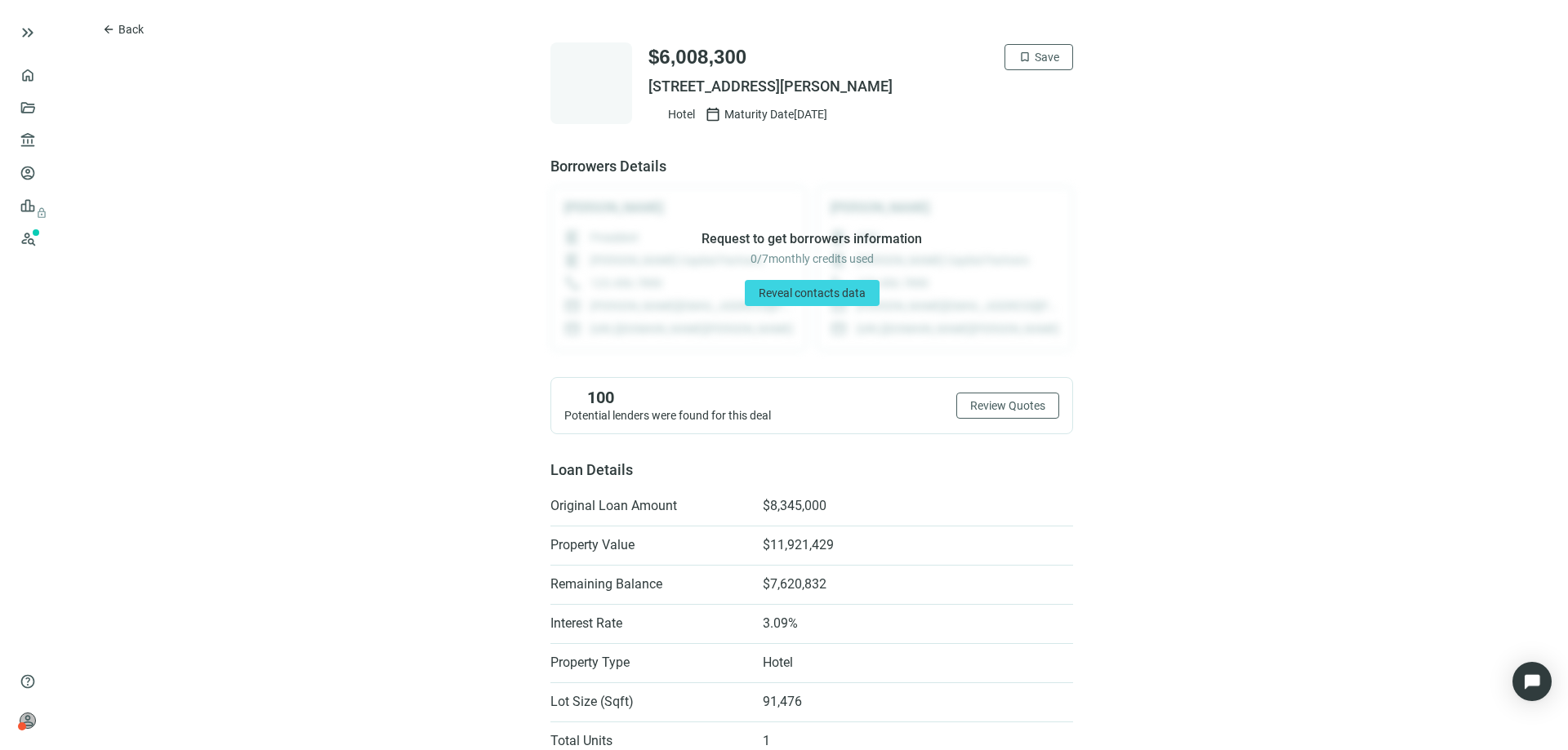
drag, startPoint x: 973, startPoint y: 84, endPoint x: 628, endPoint y: 85, distance: 345.0
click at [628, 85] on div "$6,008,300 bookmark Save 1270 THORNTON RD, LITHIA SPRINGS, GA 30122 Hotel calen…" at bounding box center [811, 83] width 523 height 81
click at [946, 227] on div "Request to get borrowers information 0 / 7 monthly credits used Reveal contacts…" at bounding box center [811, 268] width 523 height 165
drag, startPoint x: 975, startPoint y: 85, endPoint x: 952, endPoint y: 87, distance: 23.1
click at [956, 85] on span "1270 THORNTON RD, LITHIA SPRINGS, GA 30122" at bounding box center [860, 87] width 424 height 20
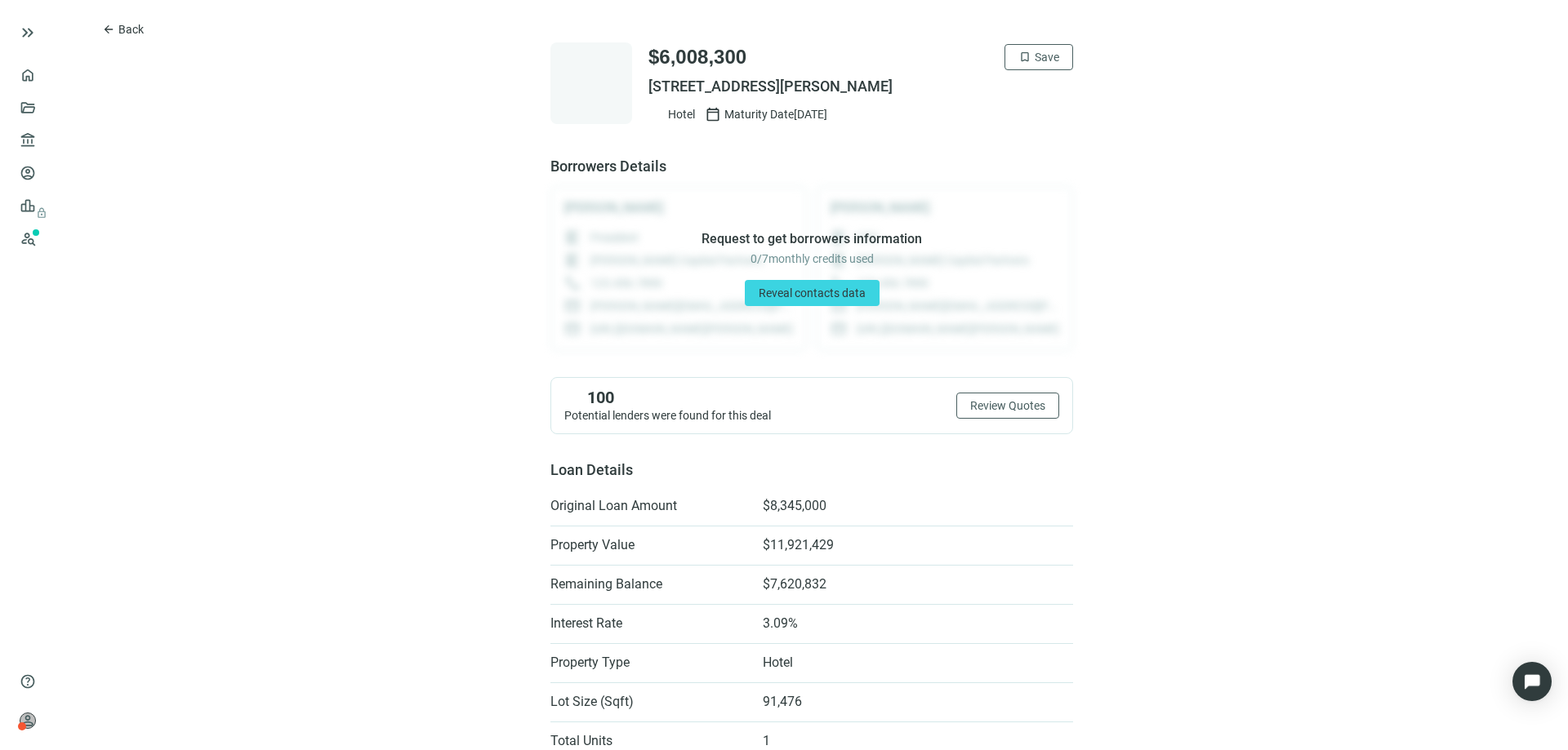
click at [982, 91] on span "1270 THORNTON RD, LITHIA SPRINGS, GA 30122" at bounding box center [860, 87] width 424 height 20
drag, startPoint x: 971, startPoint y: 81, endPoint x: 640, endPoint y: 90, distance: 331.1
click at [649, 90] on span "1270 THORNTON RD, LITHIA SPRINGS, GA 30122" at bounding box center [860, 87] width 424 height 20
copy span "1270 THORNTON RD, LITHIA SPRINGS, GA 30122"
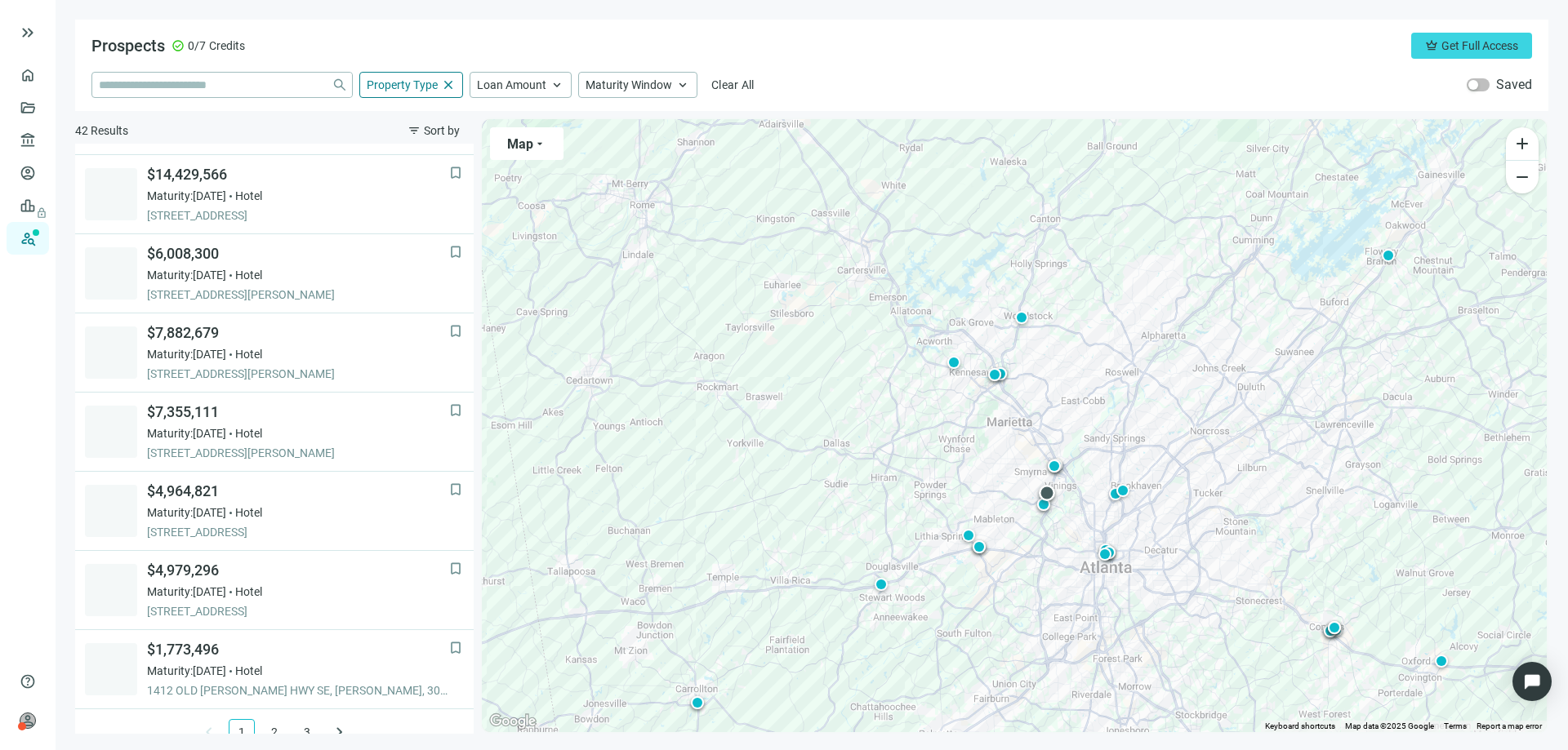
scroll to position [1038, 0]
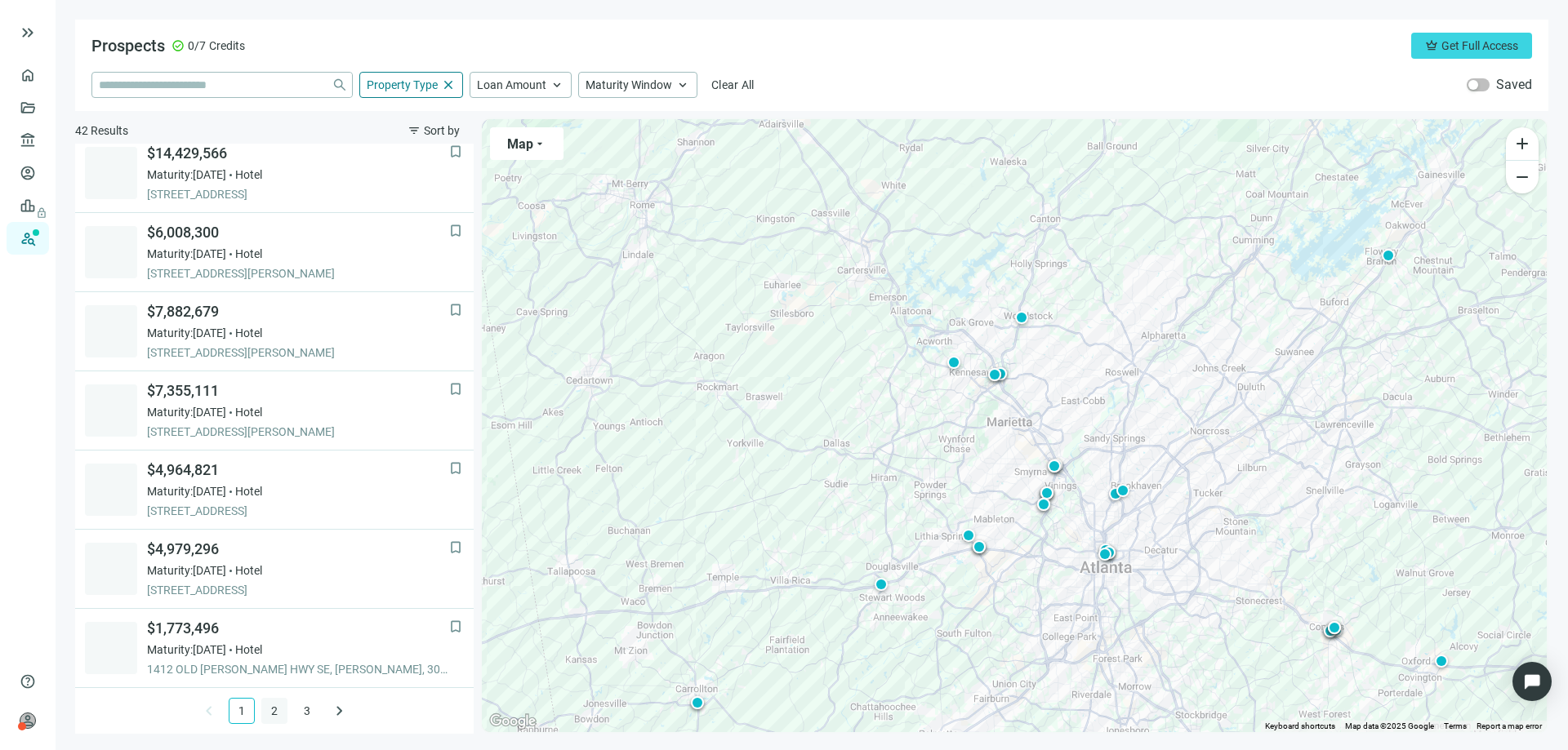
click at [262, 709] on link "2" at bounding box center [273, 710] width 24 height 24
click at [297, 705] on link "3" at bounding box center [306, 710] width 24 height 24
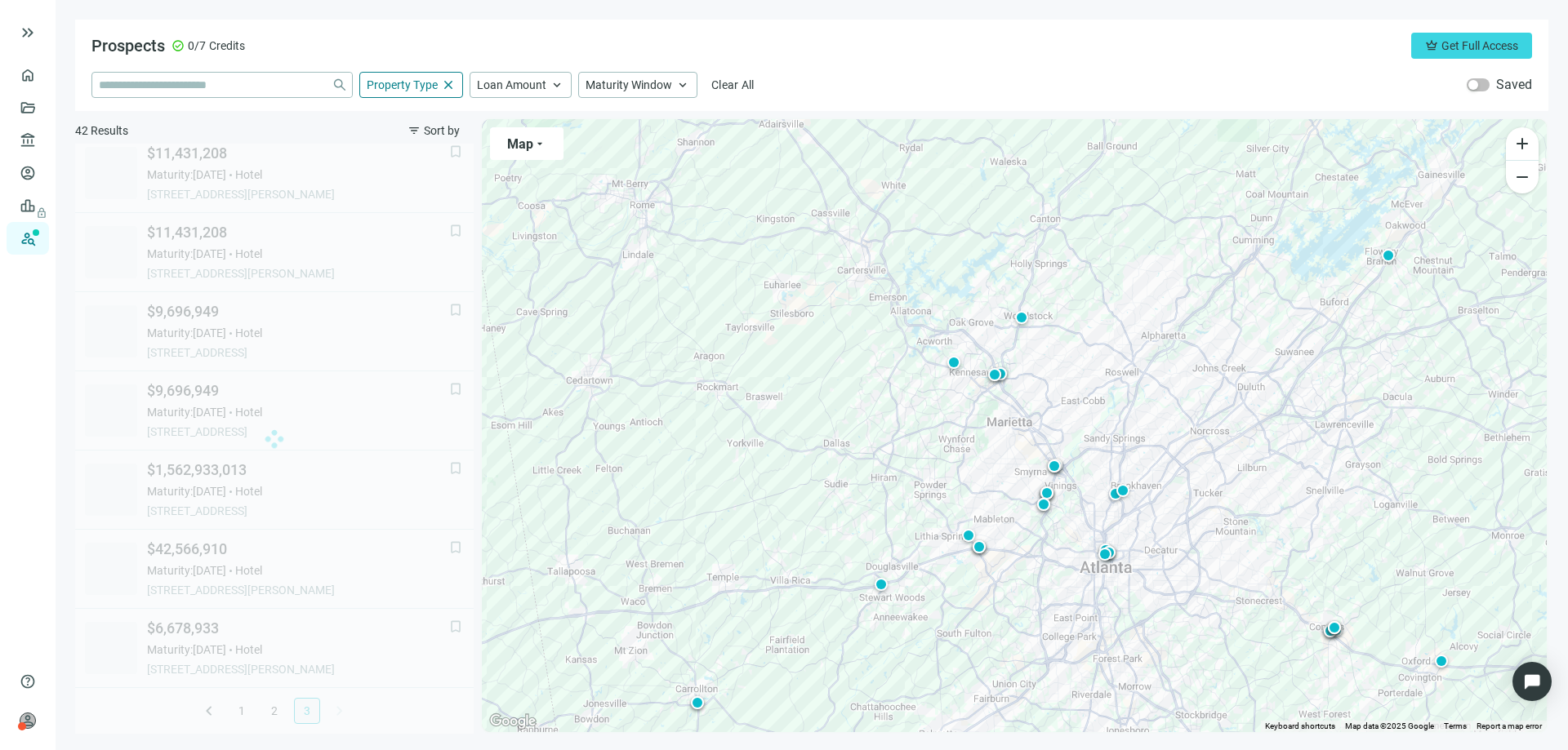
scroll to position [0, 0]
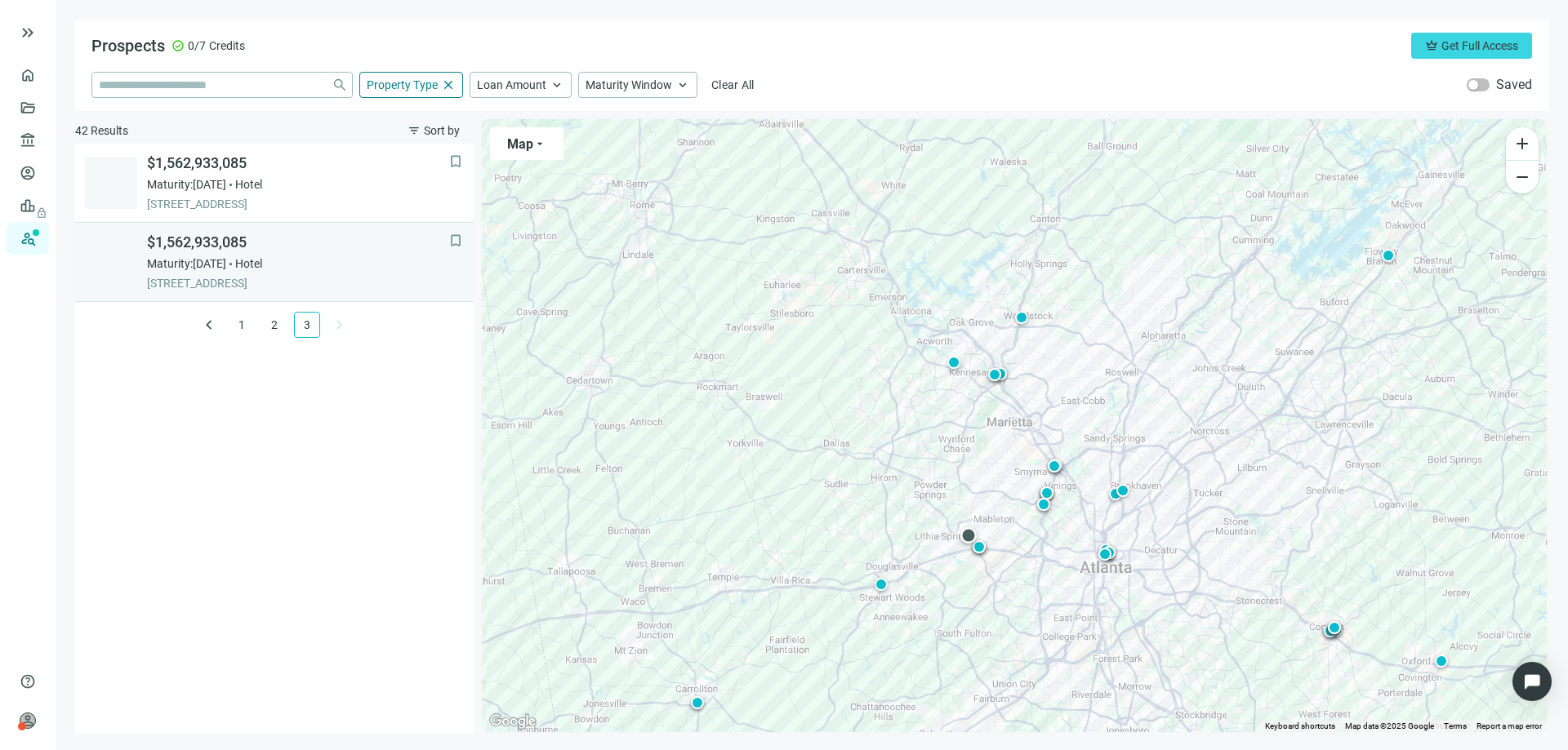
click at [220, 240] on span "$1,562,933,085" at bounding box center [298, 242] width 302 height 20
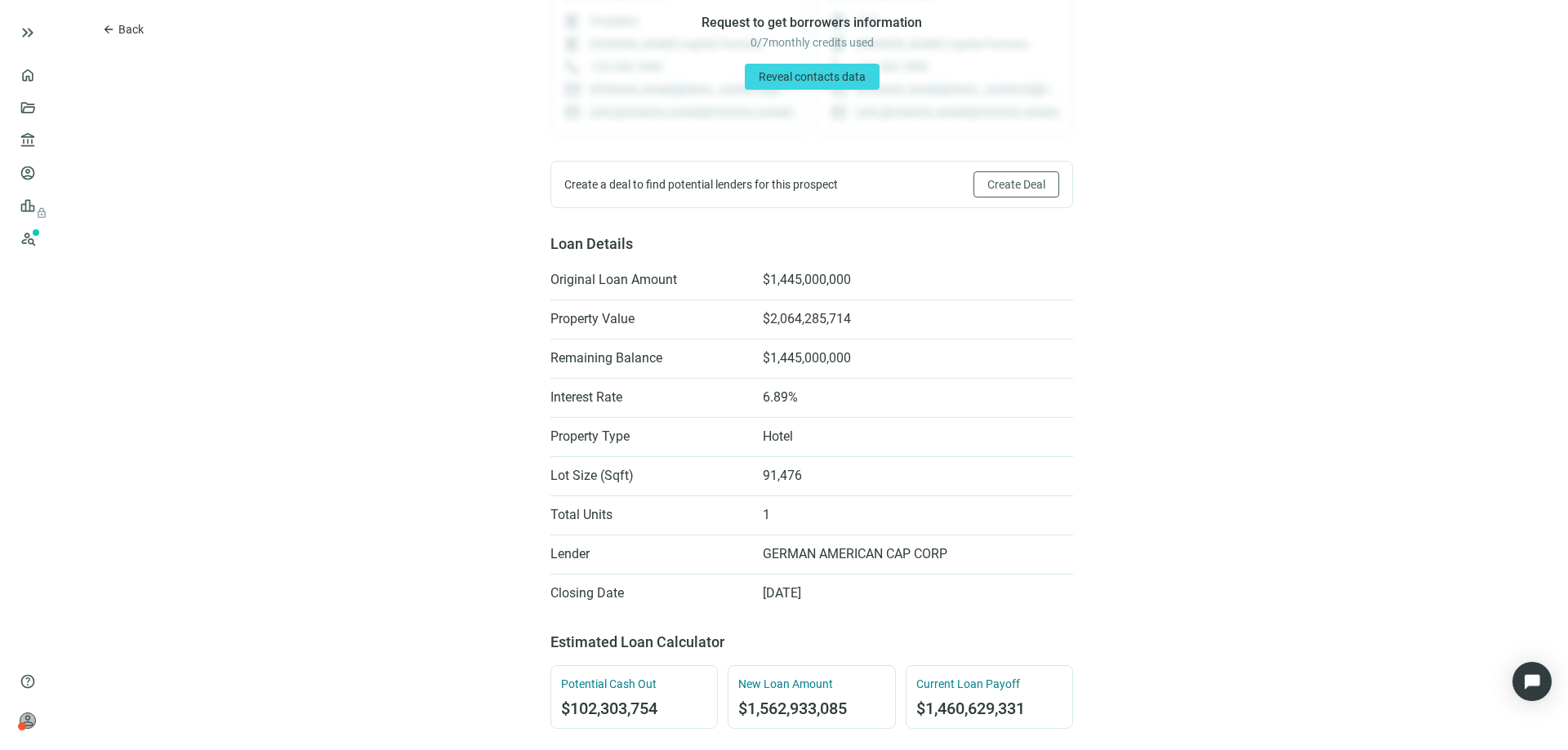
scroll to position [245, 0]
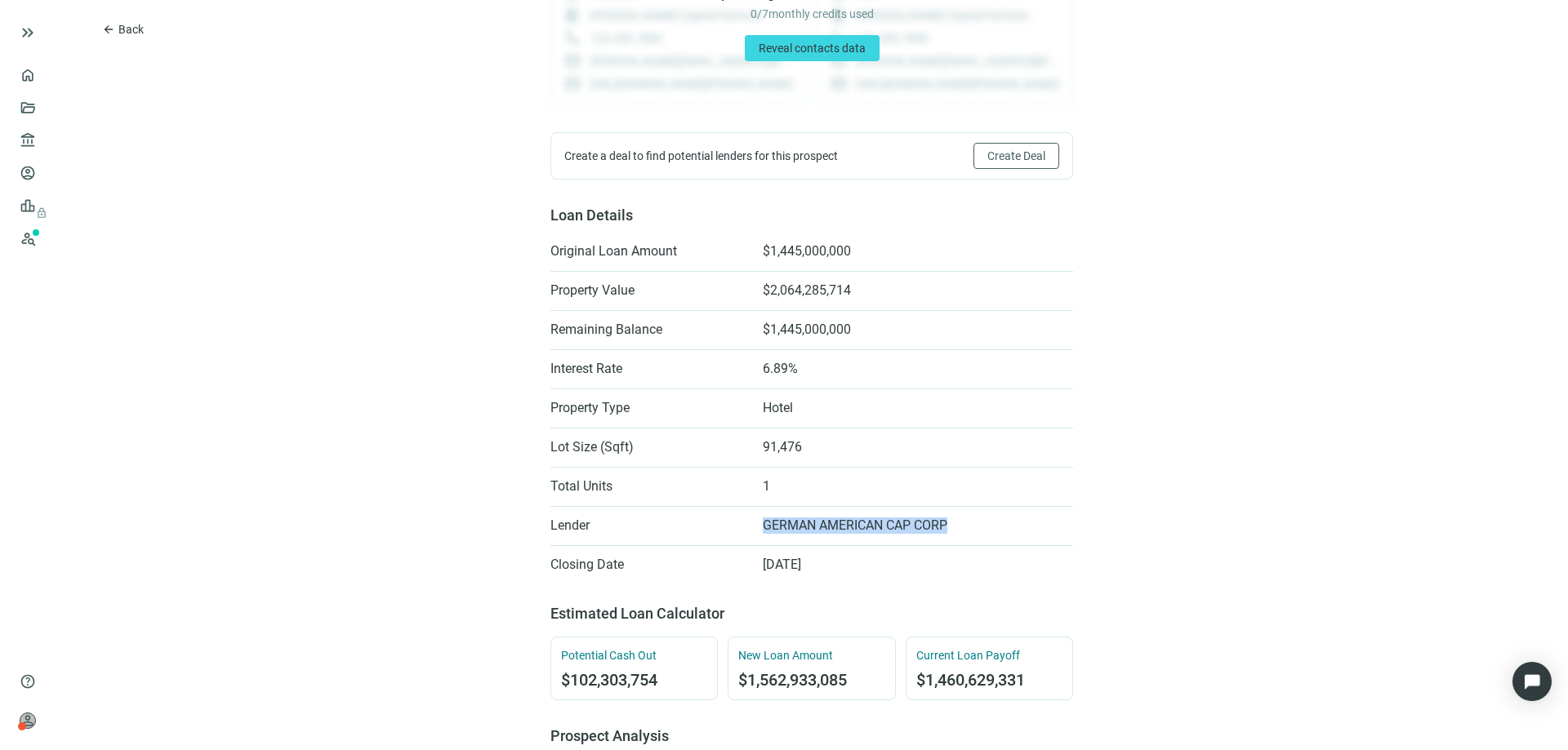
drag, startPoint x: 947, startPoint y: 521, endPoint x: 748, endPoint y: 524, distance: 199.0
click at [748, 524] on li "Lender GERMAN AMERICAN CAP CORP" at bounding box center [811, 525] width 523 height 26
copy span "GERMAN AMERICAN CAP CORP"
click at [344, 302] on div "arrow_back Back $1,562,933,085 bookmark Save 637 W MARKET CIR, LITHIA SPRINGS, …" at bounding box center [811, 696] width 1512 height 1883
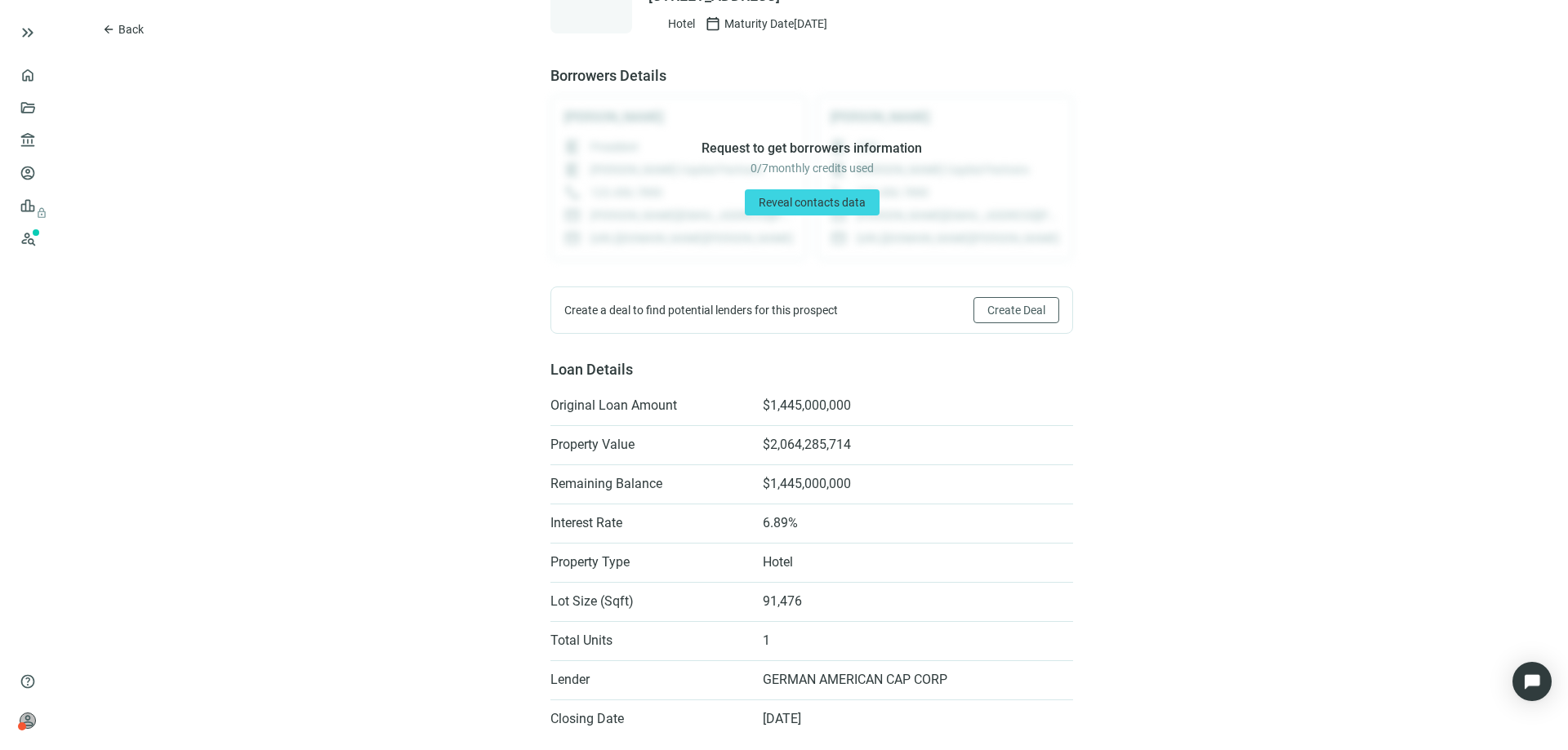
scroll to position [81, 0]
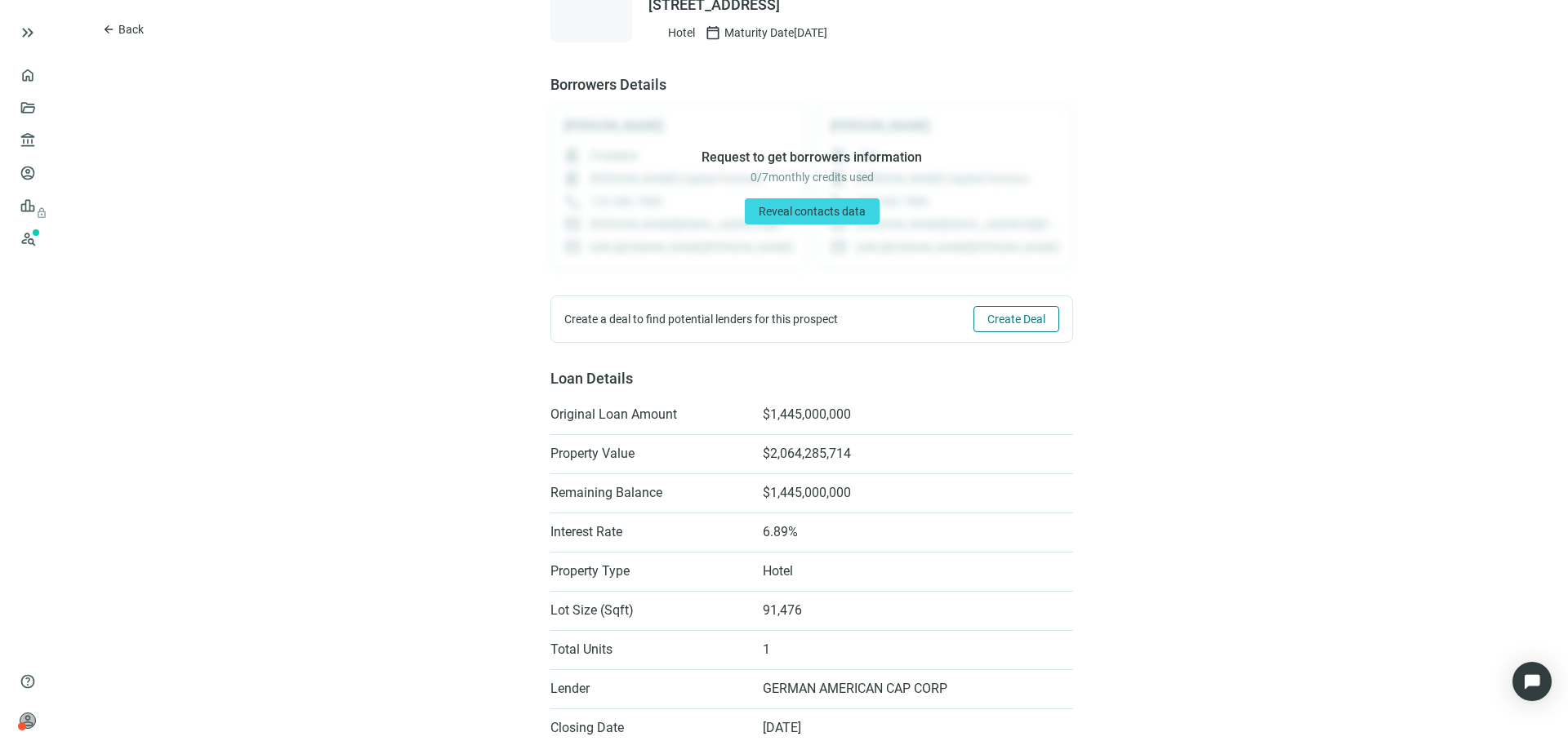
click at [987, 322] on span "Create Deal" at bounding box center [1016, 319] width 58 height 13
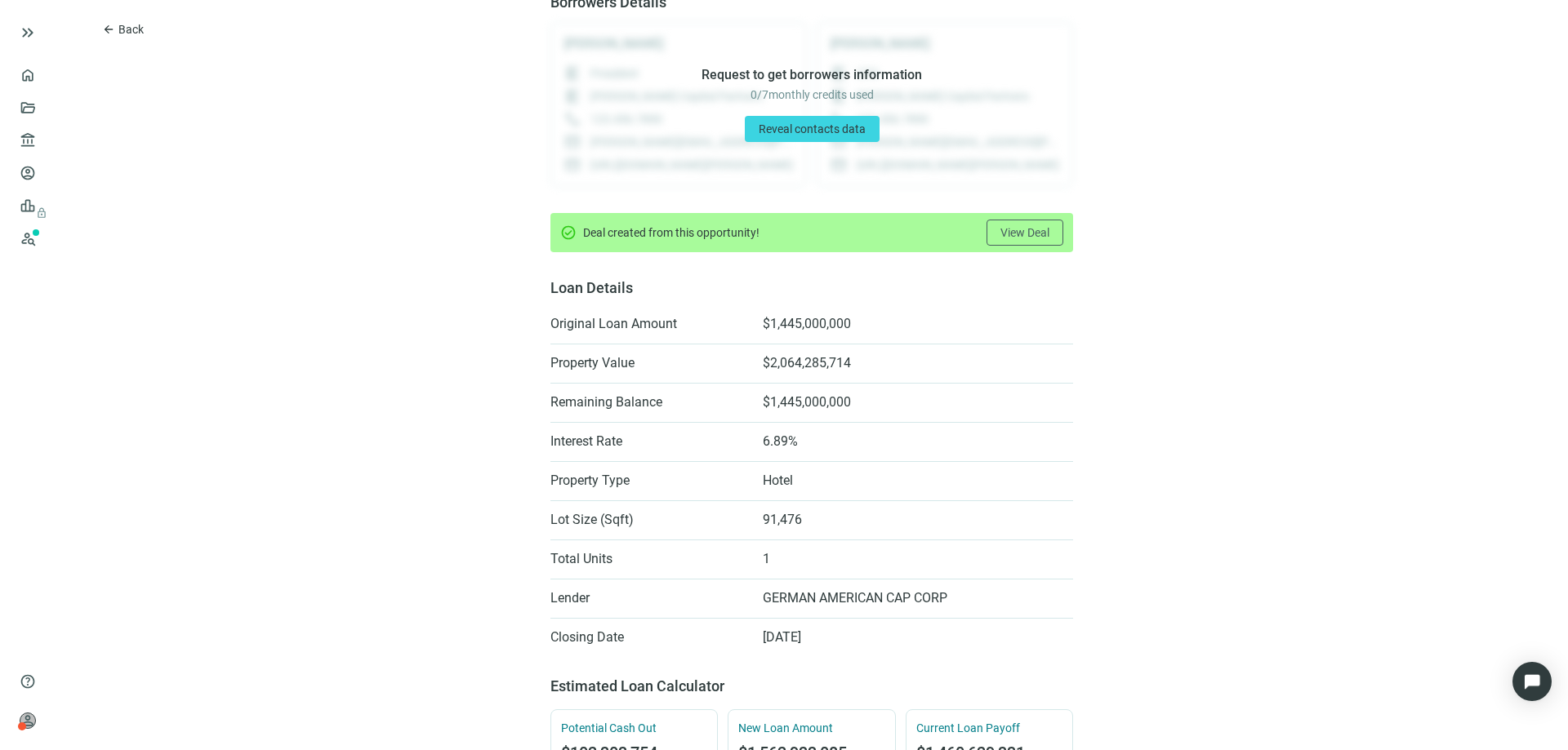
scroll to position [163, 0]
click at [1016, 239] on span "View Deal" at bounding box center [1024, 233] width 49 height 13
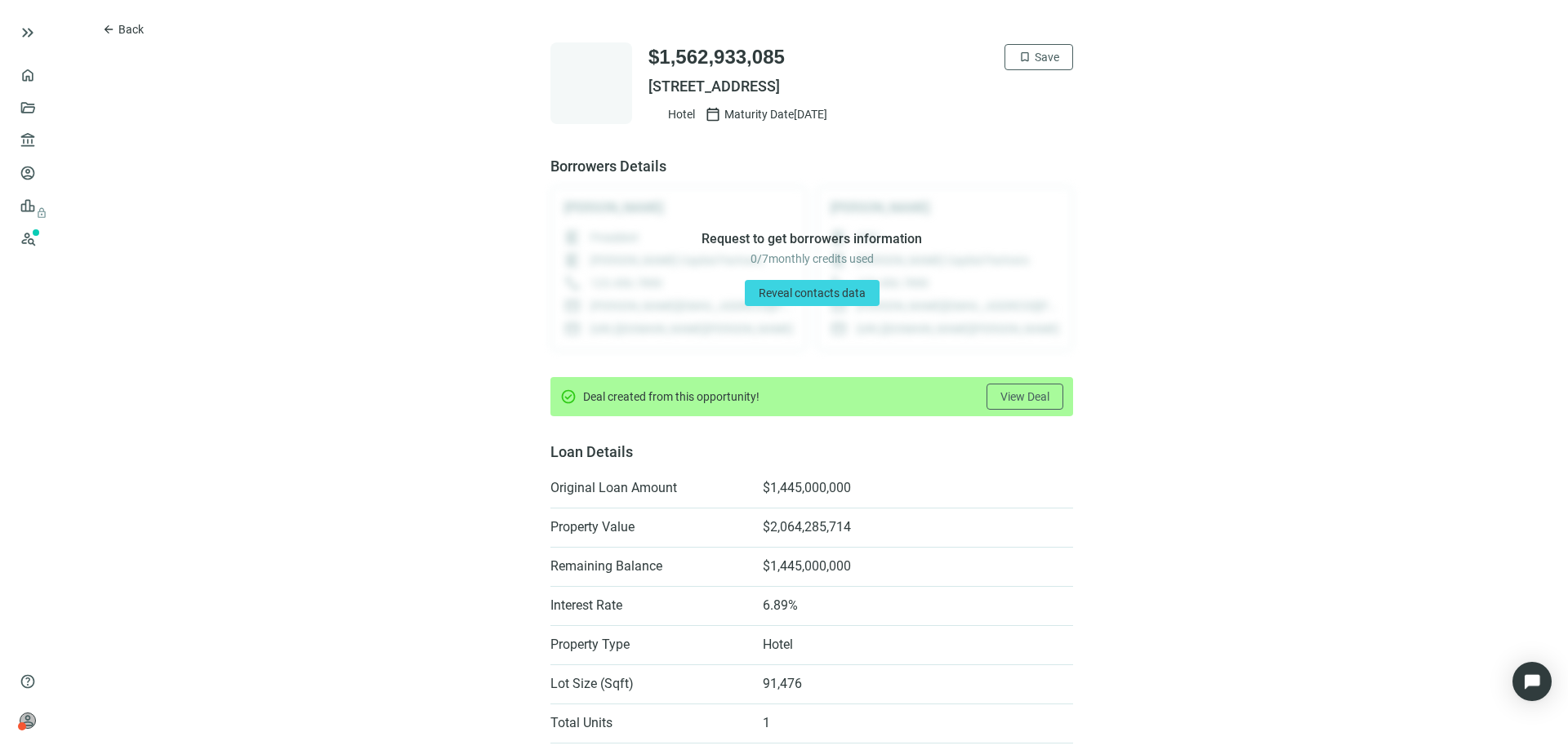
drag, startPoint x: 962, startPoint y: 84, endPoint x: 641, endPoint y: 82, distance: 321.0
click at [649, 82] on span "637 W MARKET CIR, LITHIA SPRINGS, GA 30122" at bounding box center [860, 87] width 424 height 20
copy span "637 W MARKET CIR, LITHIA SPRINGS, GA 30122"
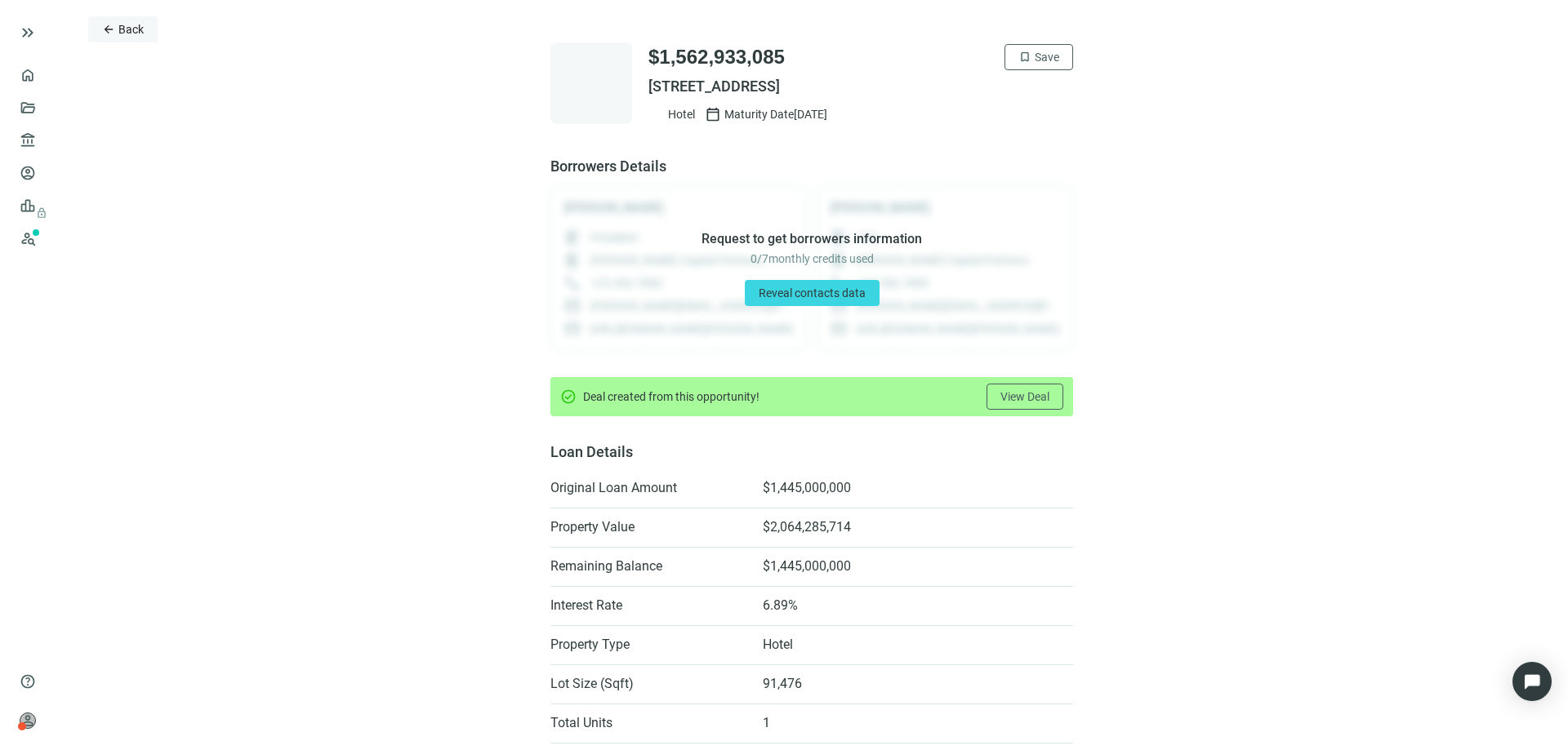
click at [116, 29] on button "arrow_back Back" at bounding box center [123, 29] width 70 height 26
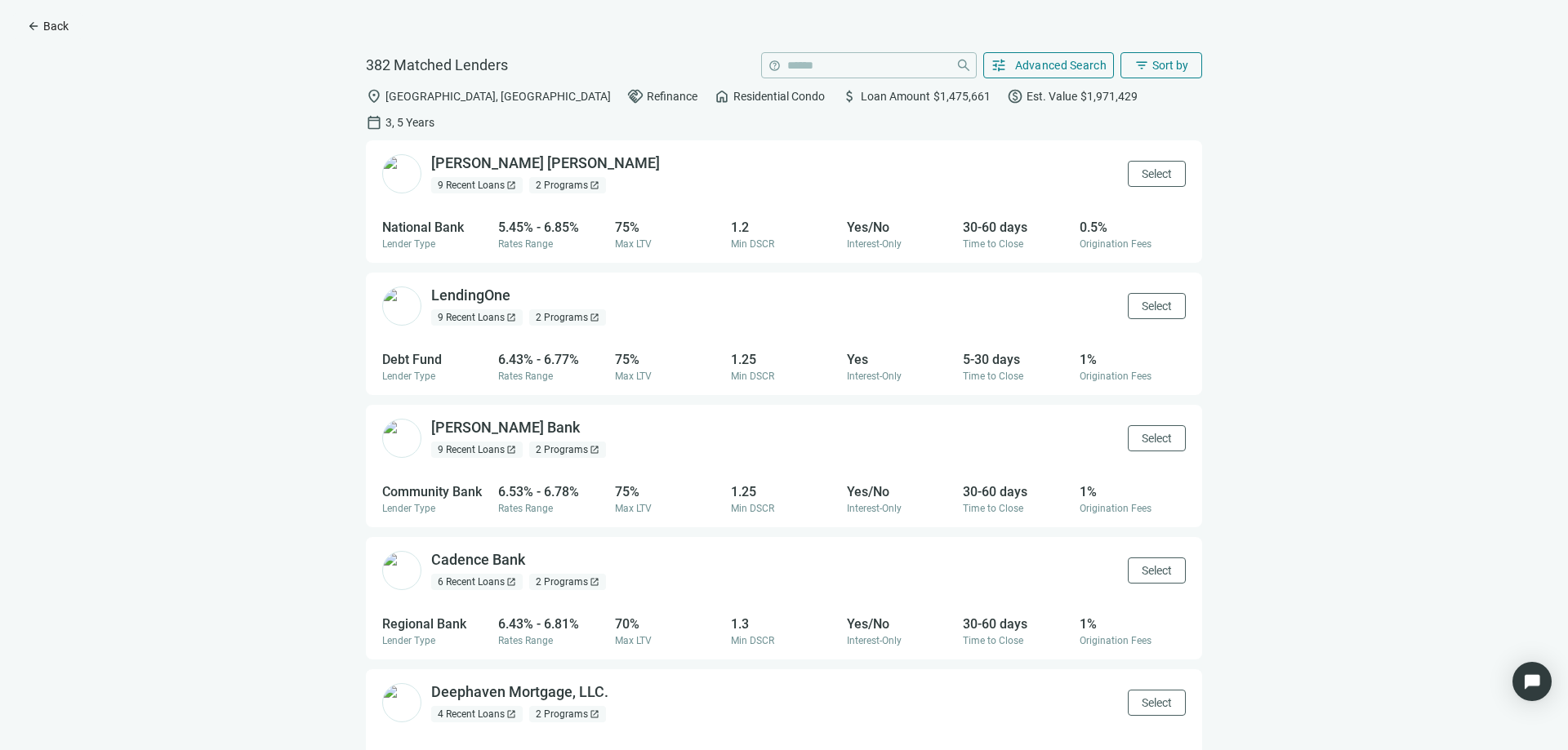
click at [34, 23] on span "arrow_back" at bounding box center [33, 26] width 13 height 13
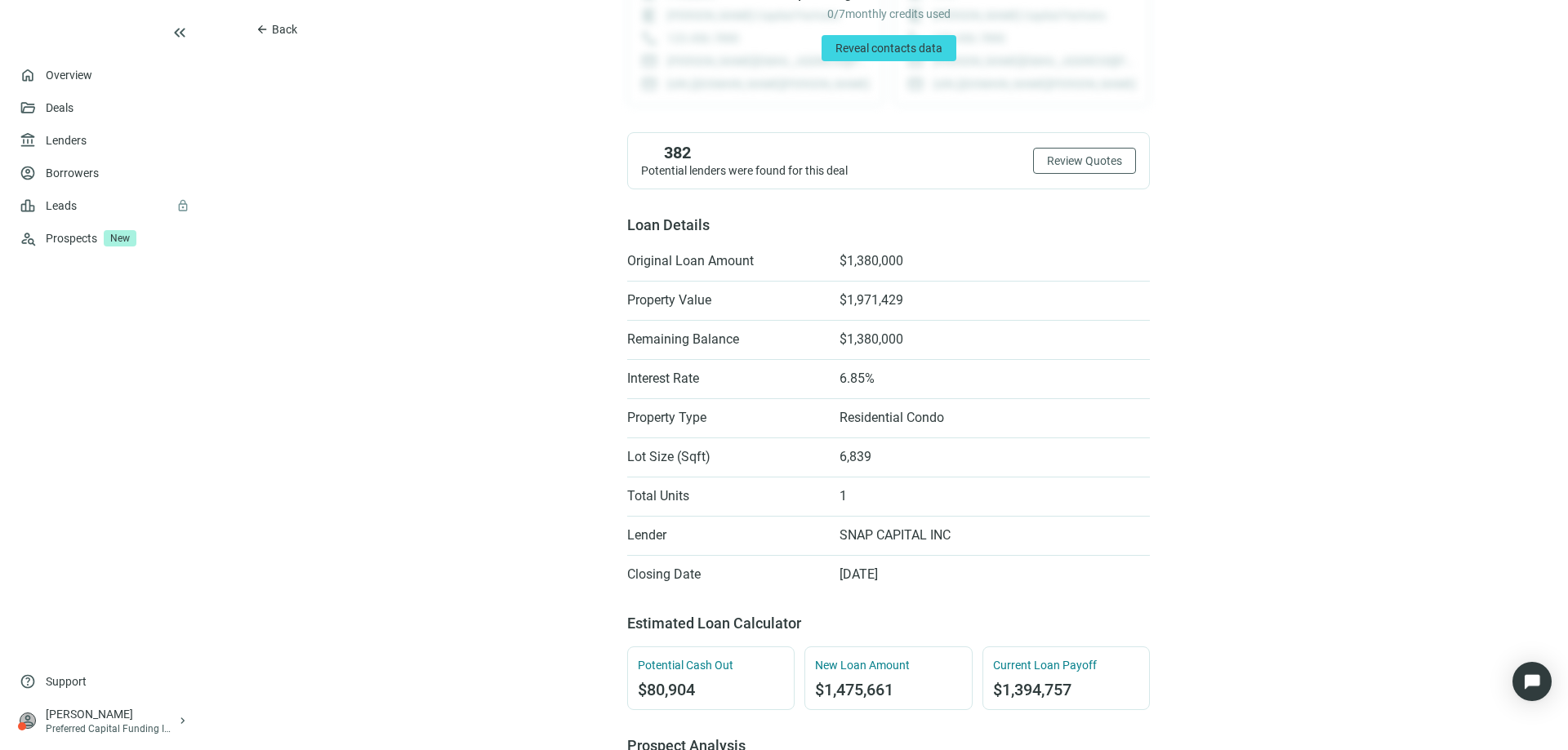
scroll to position [327, 0]
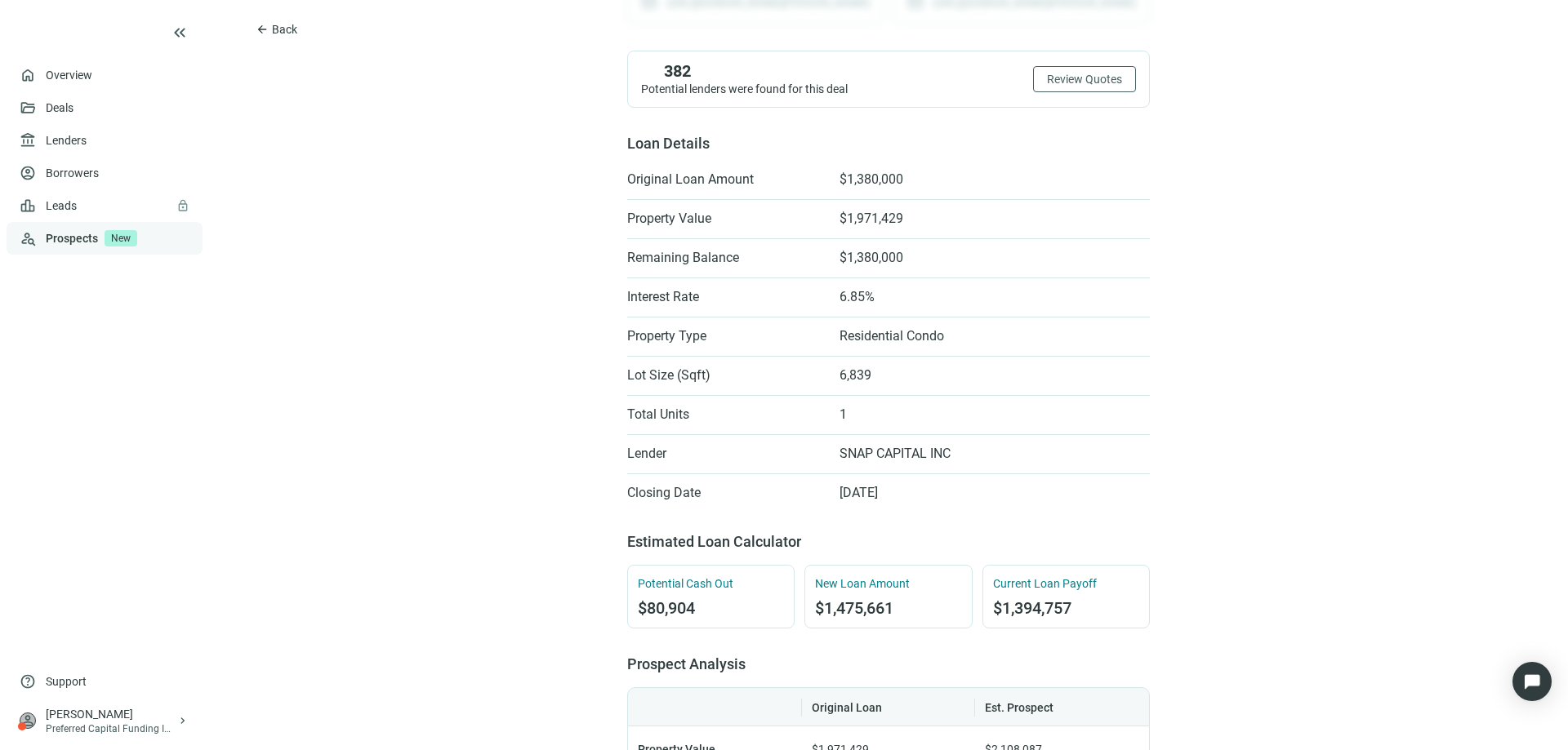
click at [85, 242] on link "Prospects New" at bounding box center [117, 238] width 144 height 33
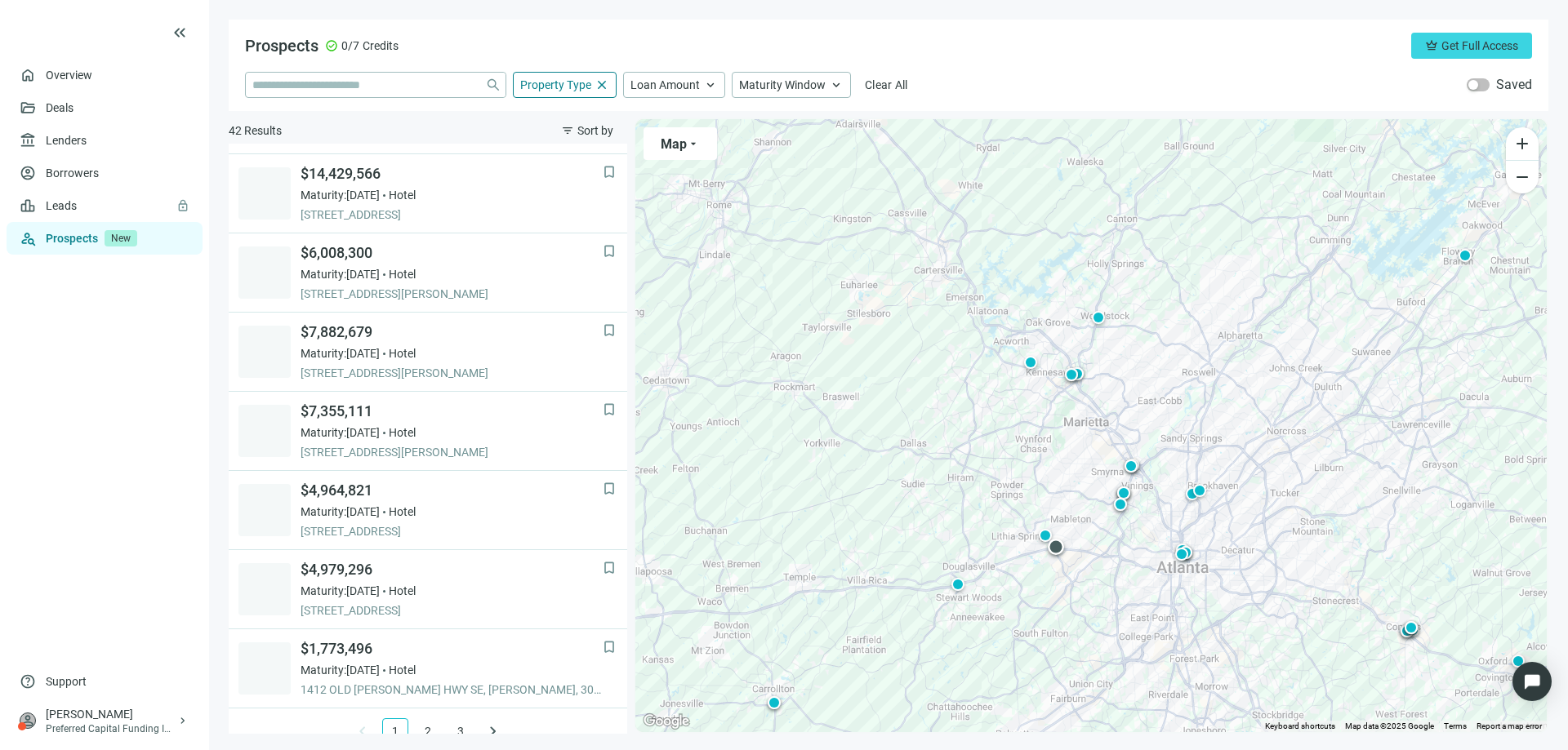
scroll to position [1038, 0]
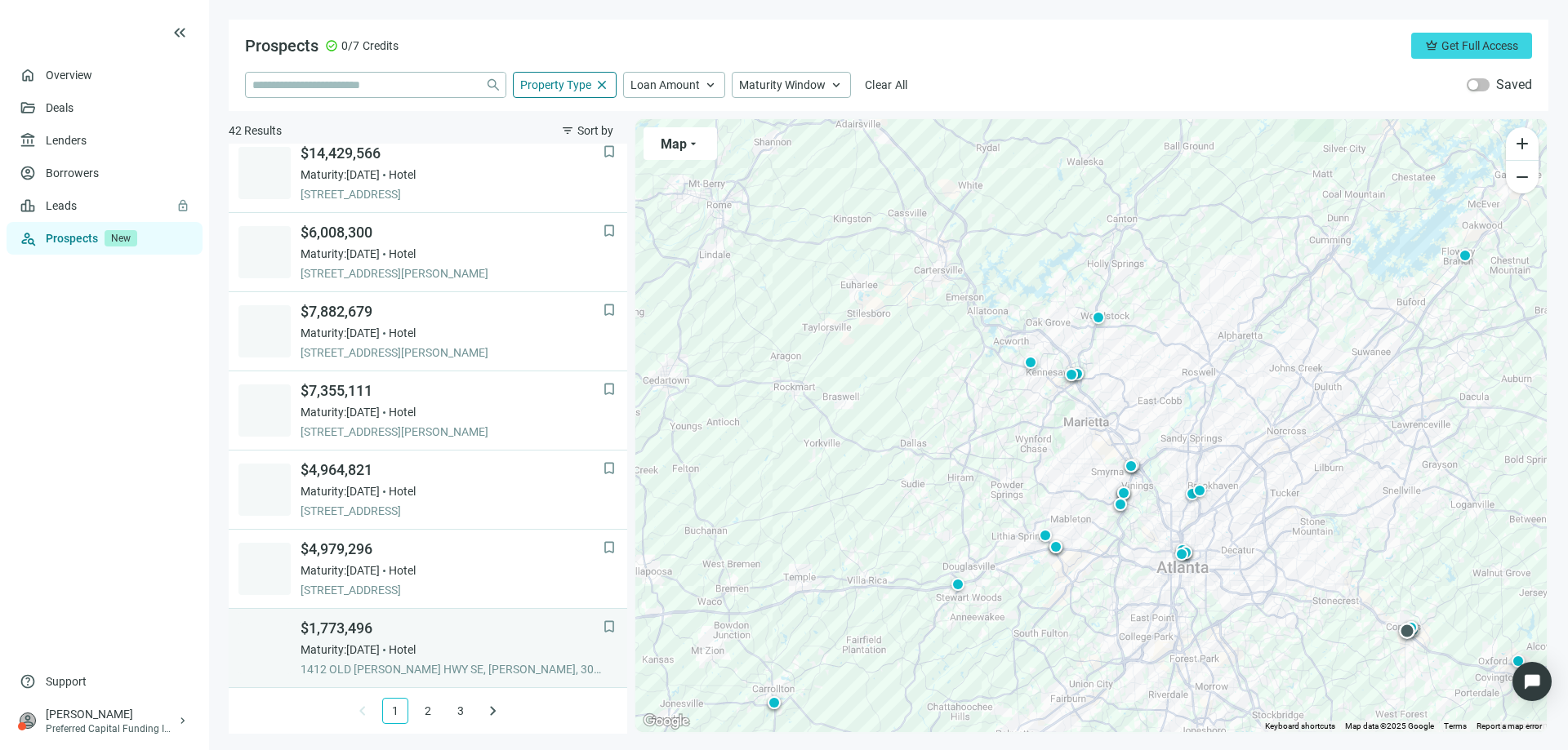
click at [353, 623] on span "$1,773,496" at bounding box center [451, 629] width 302 height 20
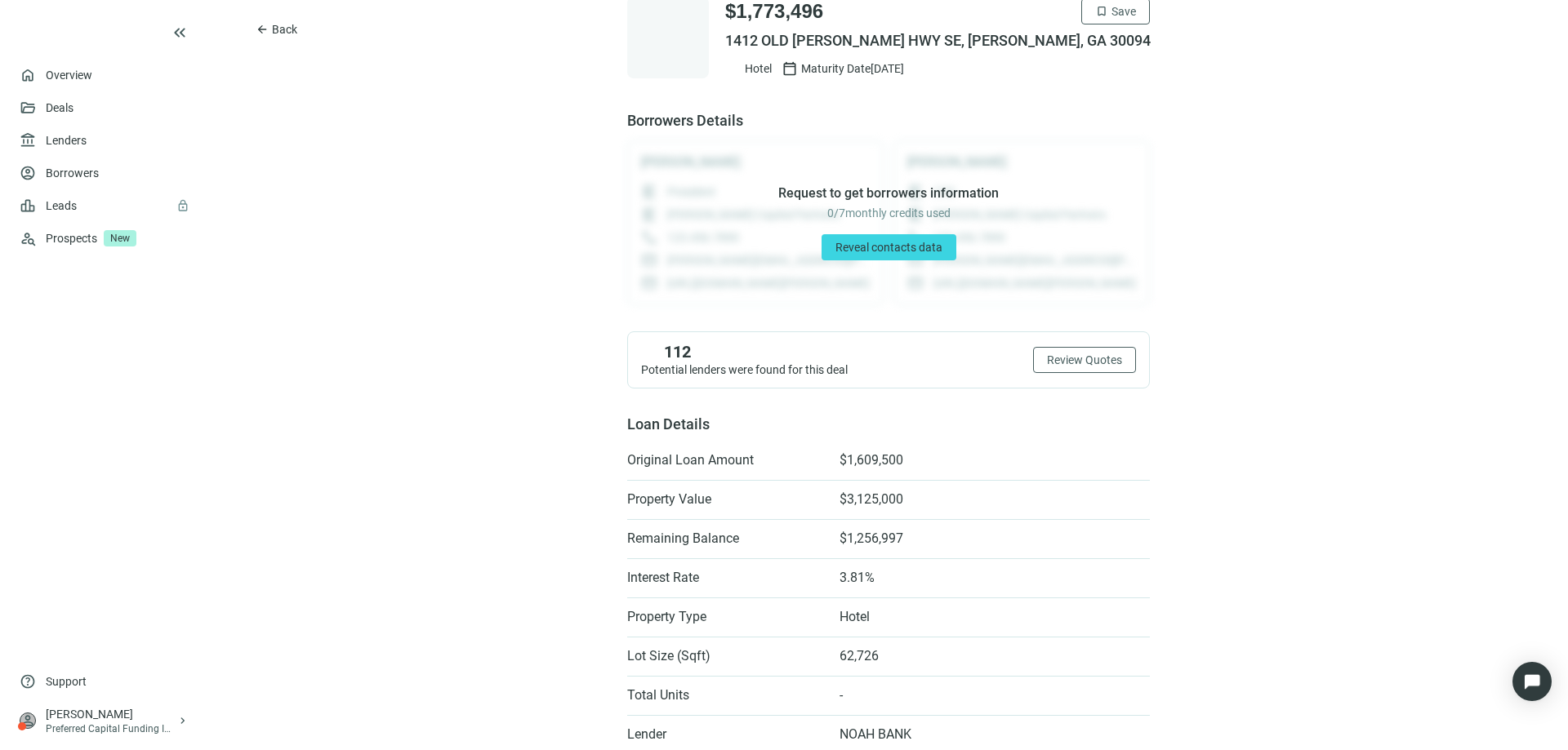
scroll to position [81, 0]
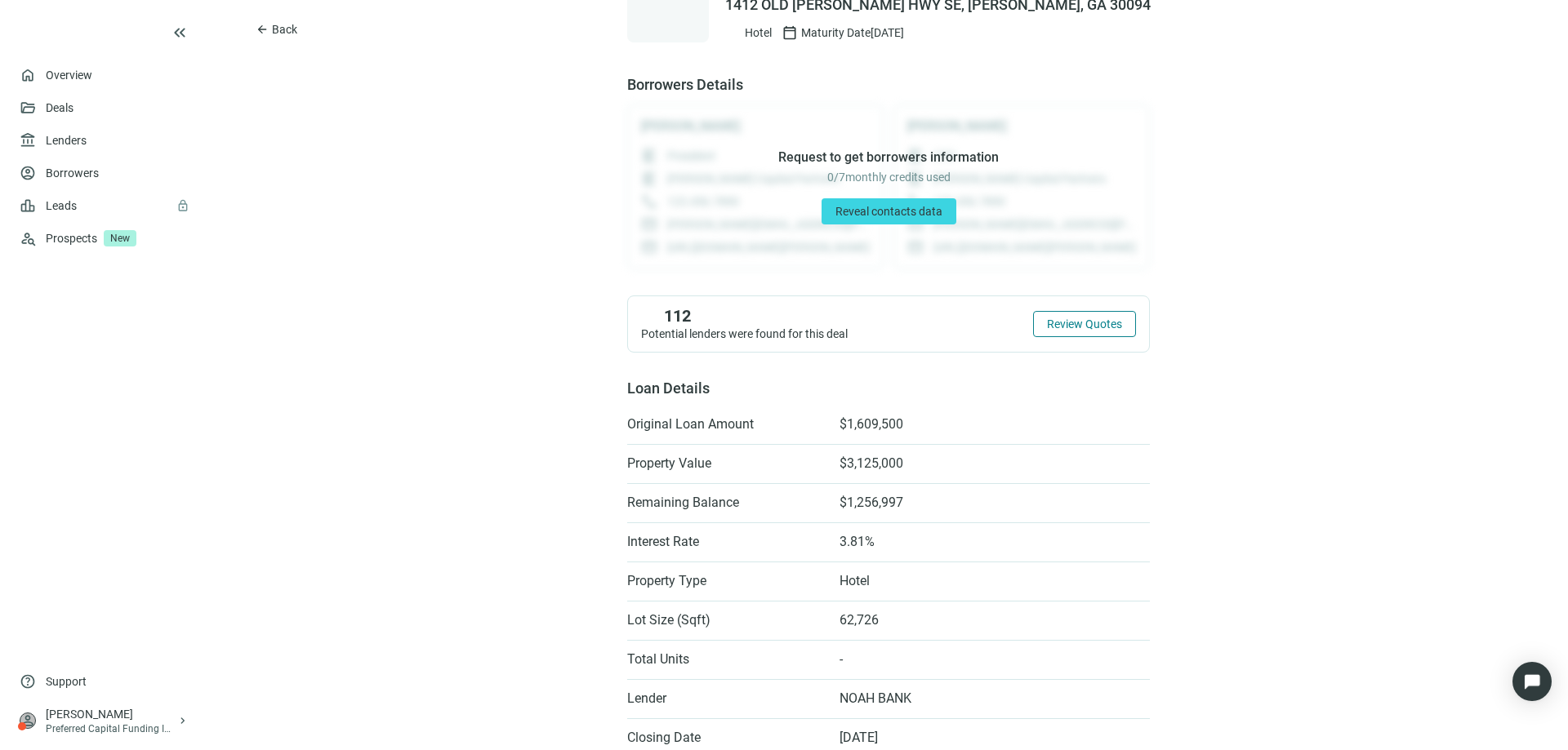
click at [1061, 322] on span "Review Quotes" at bounding box center [1085, 323] width 75 height 13
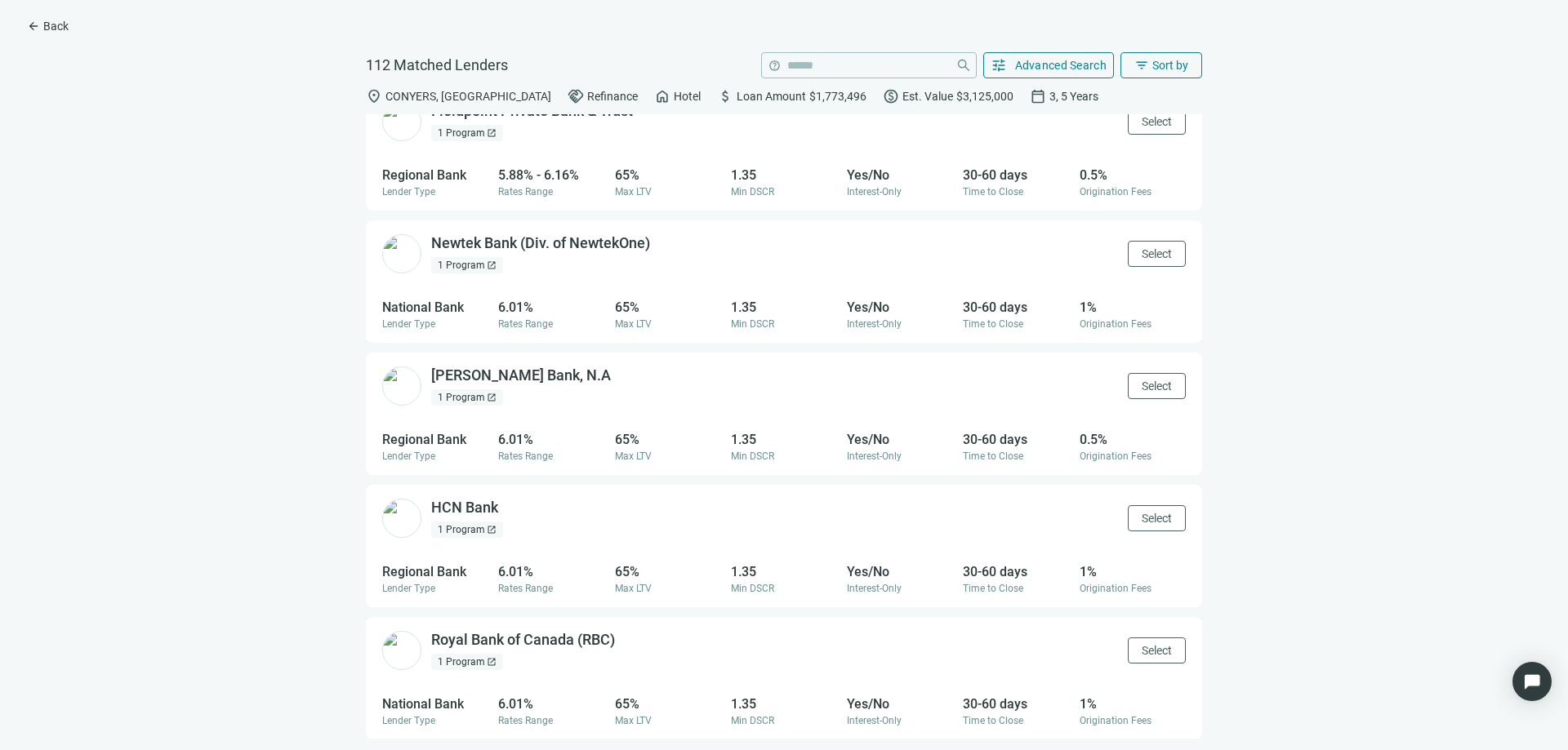
scroll to position [979, 0]
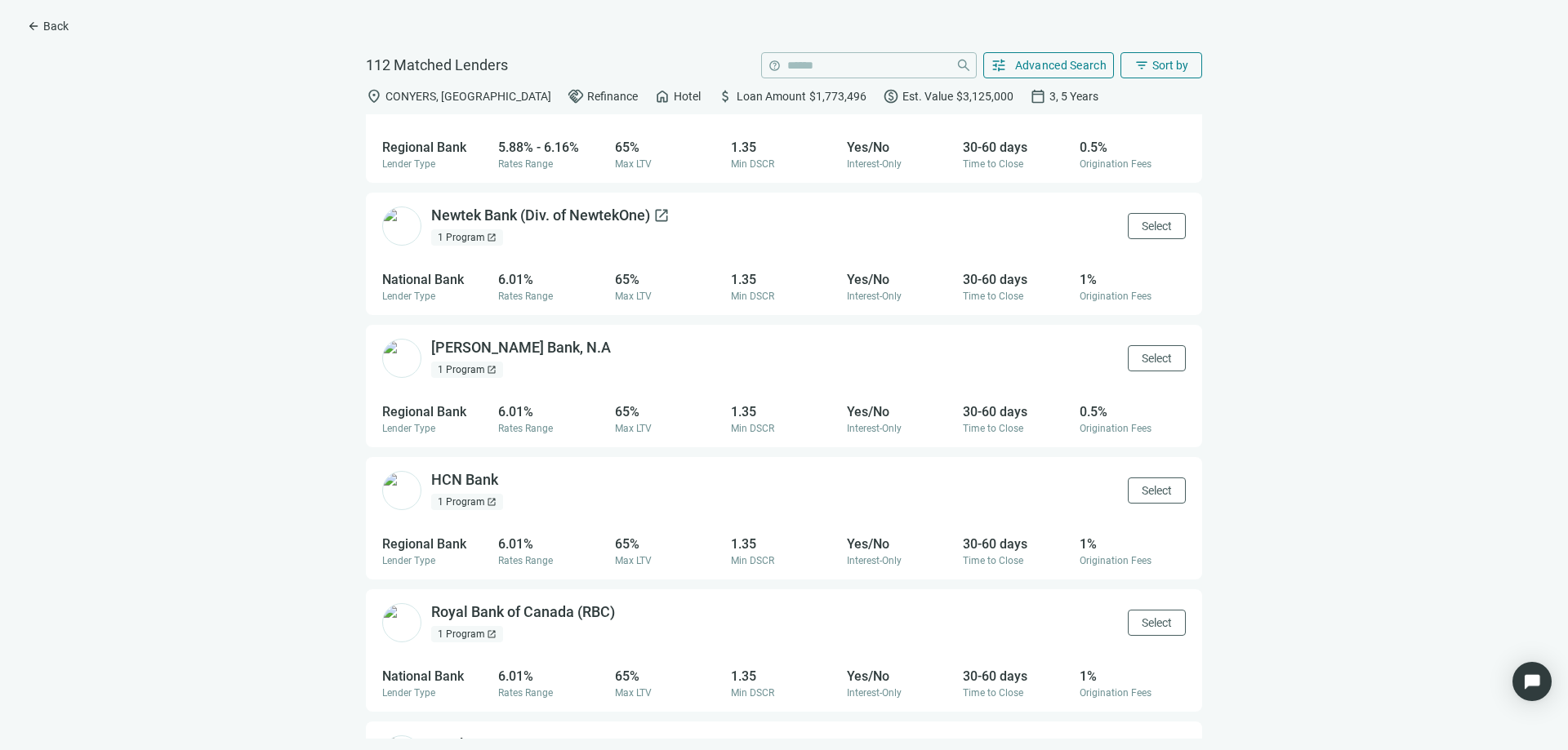
click at [583, 222] on div "Newtek Bank (Div. of NewtekOne) open_in_new" at bounding box center [550, 215] width 239 height 21
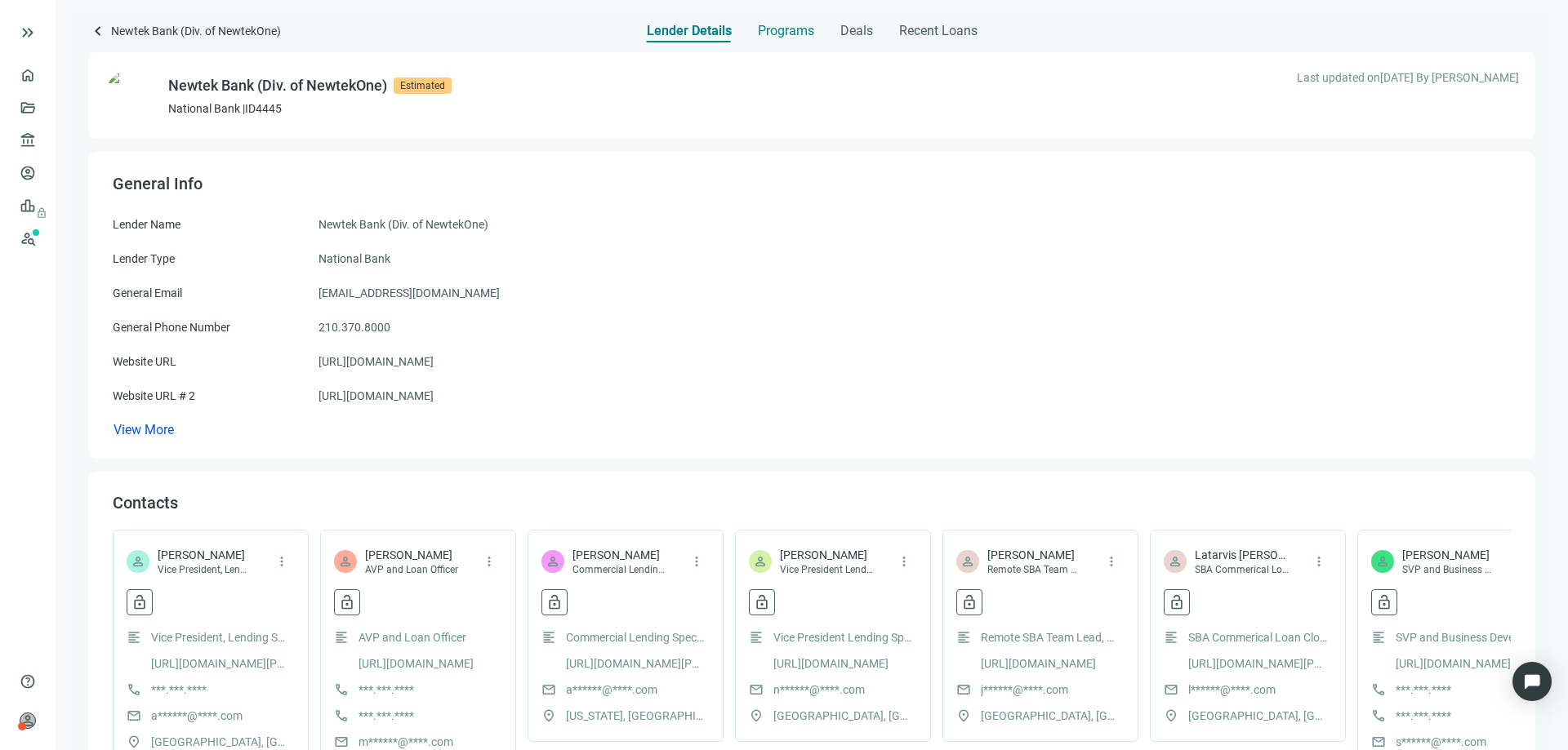
click at [773, 33] on span "Programs" at bounding box center [785, 31] width 56 height 16
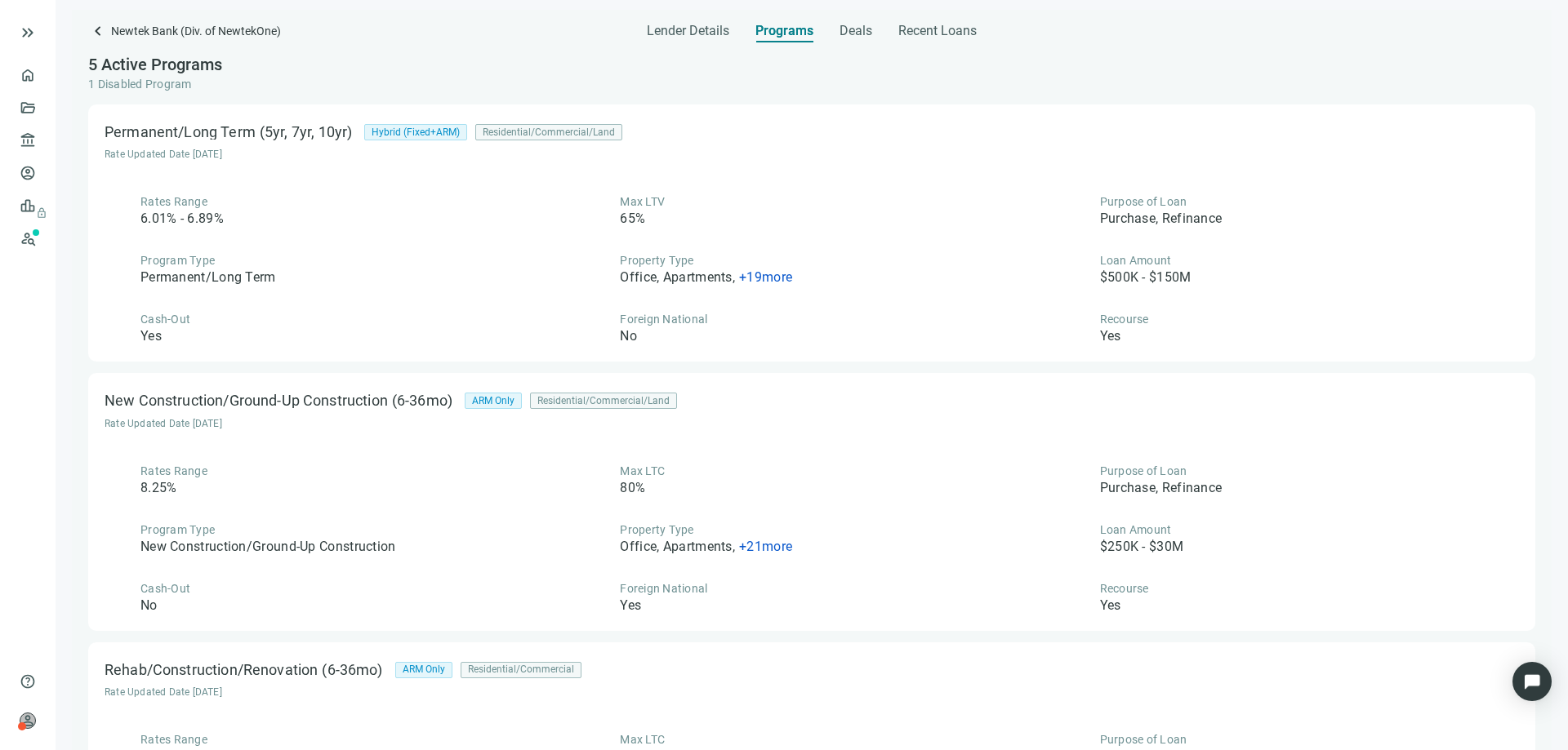
scroll to position [81, 0]
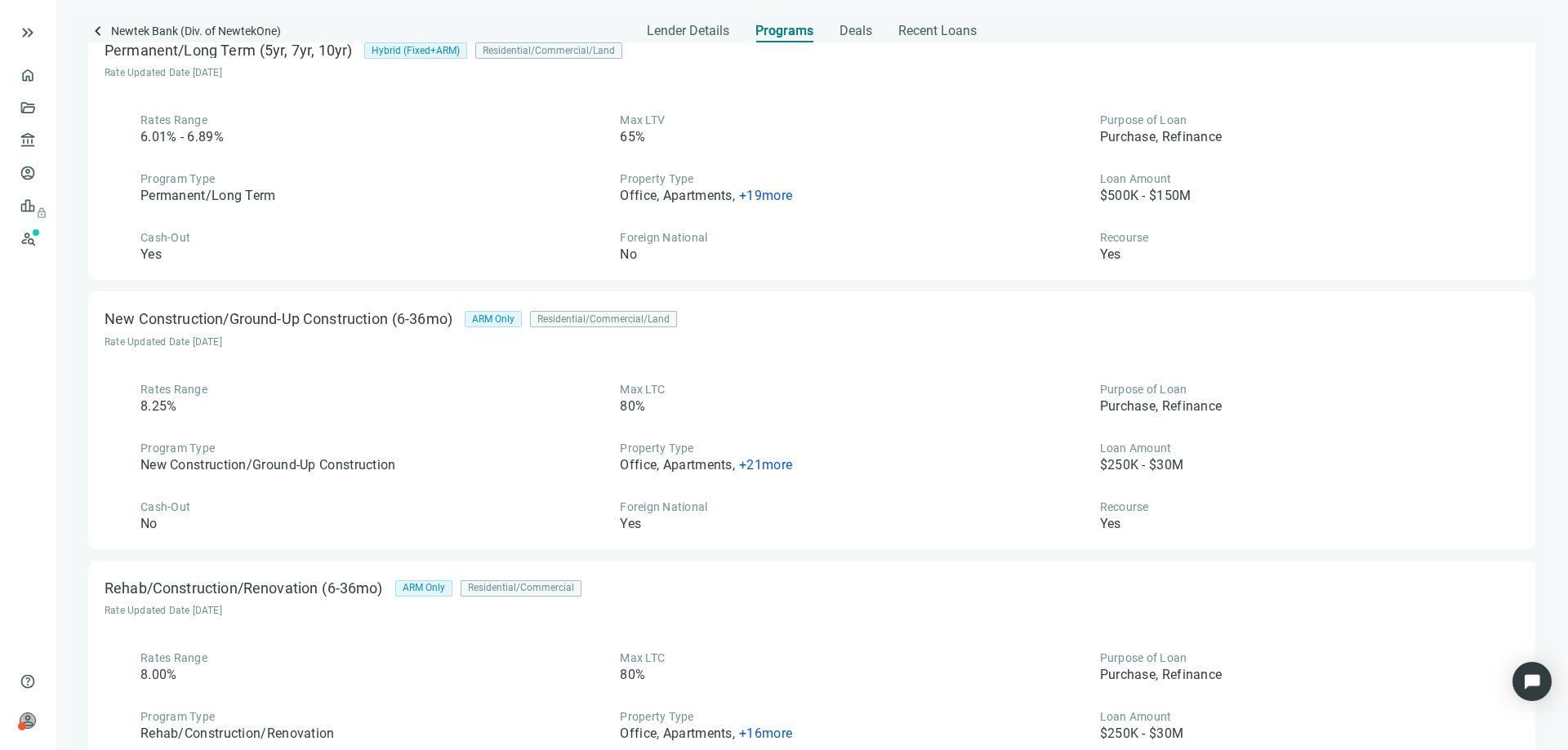
click at [763, 188] on span "+ 19 more" at bounding box center [765, 195] width 53 height 15
click at [814, 138] on div "Max LTV 65%" at bounding box center [810, 129] width 455 height 34
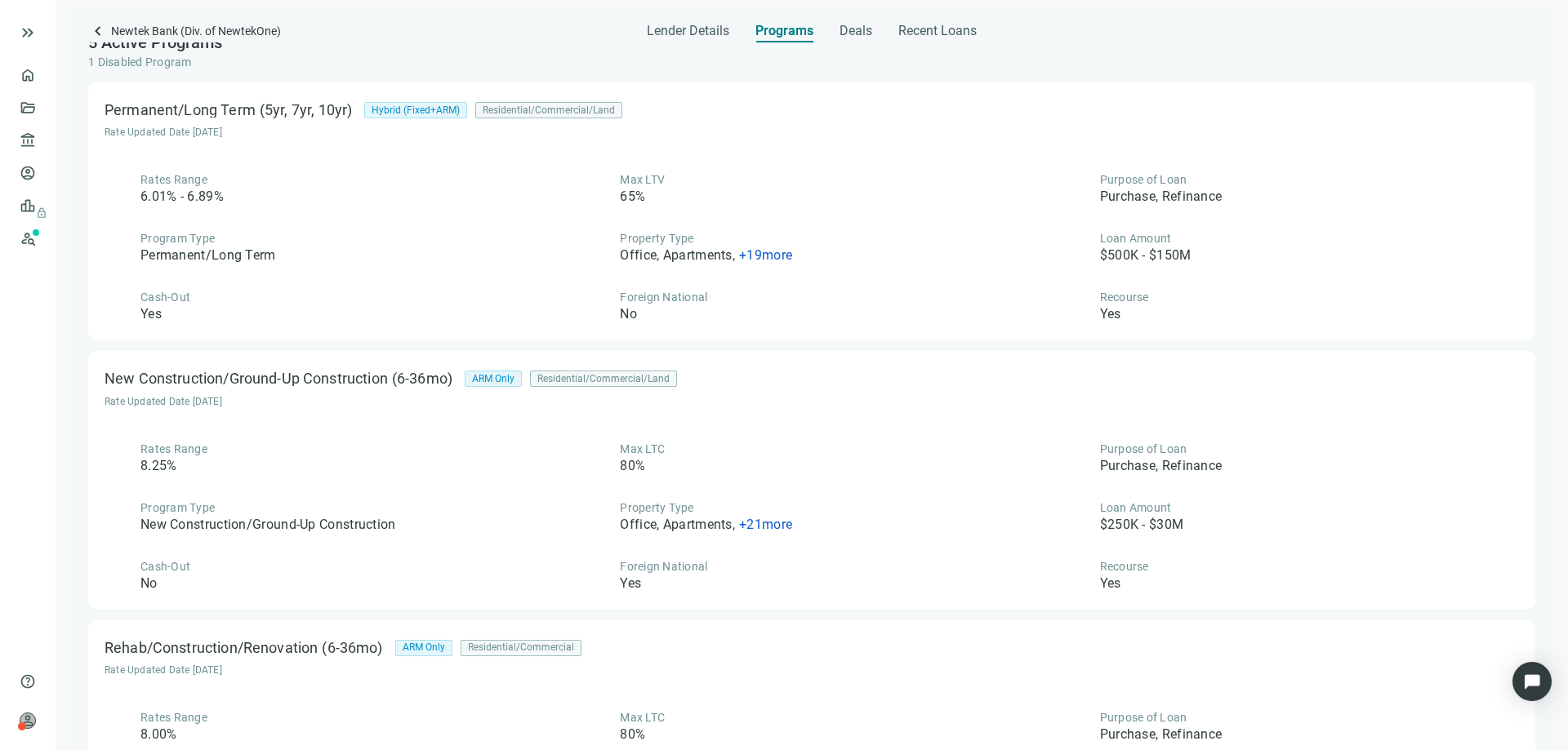
scroll to position [0, 0]
